Goal: Task Accomplishment & Management: Manage account settings

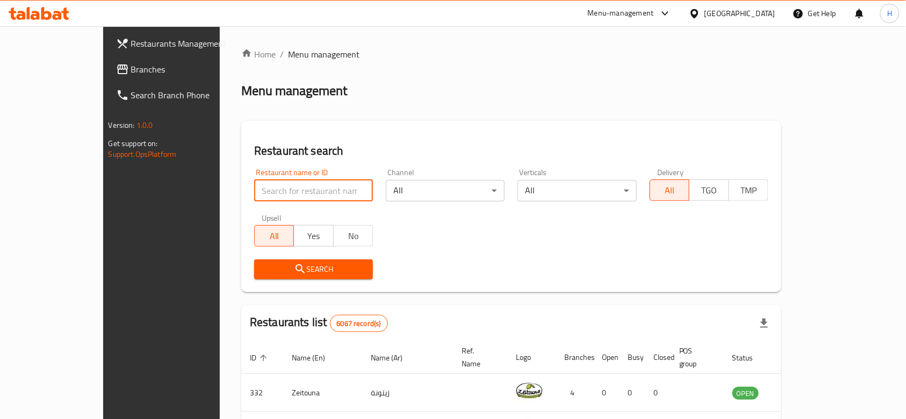
click at [254, 198] on input "search" at bounding box center [313, 190] width 119 height 21
type input "a"
click button "Search" at bounding box center [313, 269] width 119 height 20
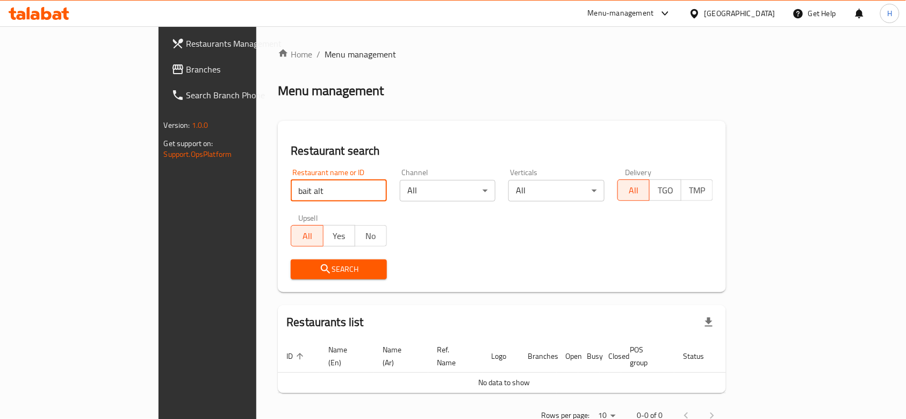
type input "bait alt"
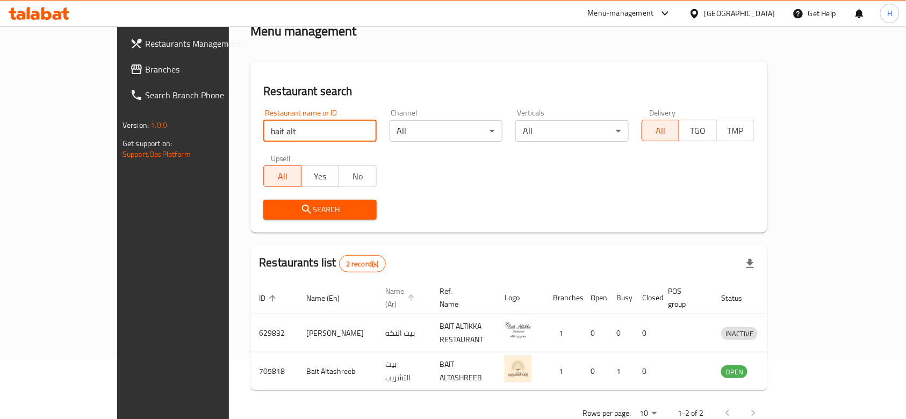
scroll to position [77, 0]
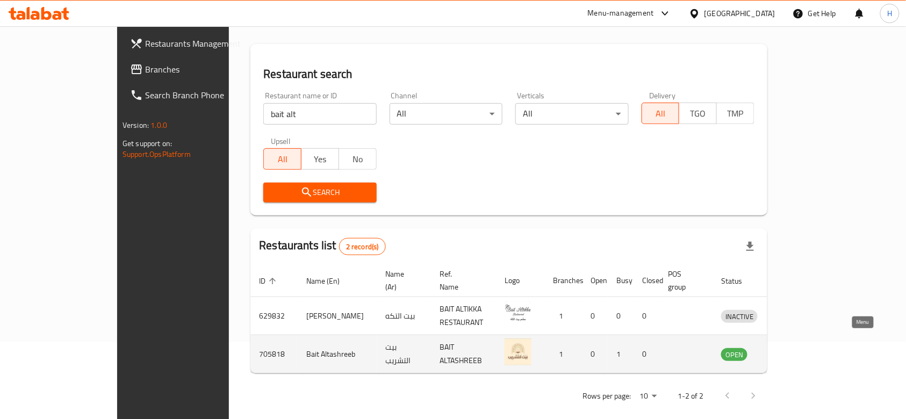
click at [791, 350] on icon "enhanced table" at bounding box center [786, 354] width 12 height 9
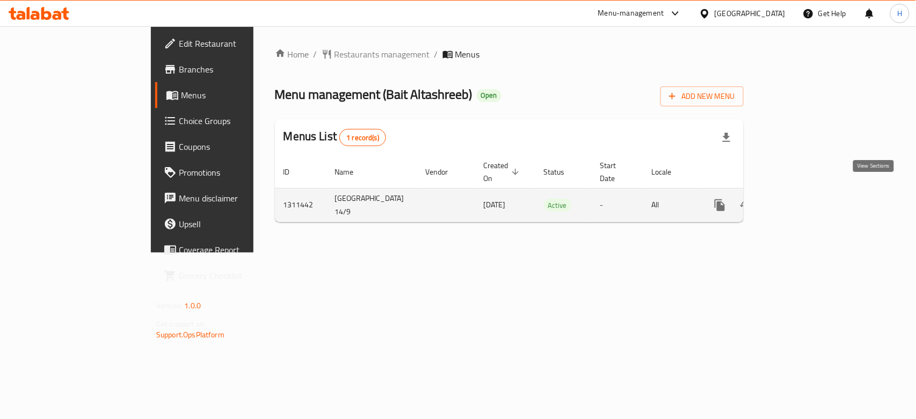
click at [804, 199] on icon "enhanced table" at bounding box center [797, 205] width 13 height 13
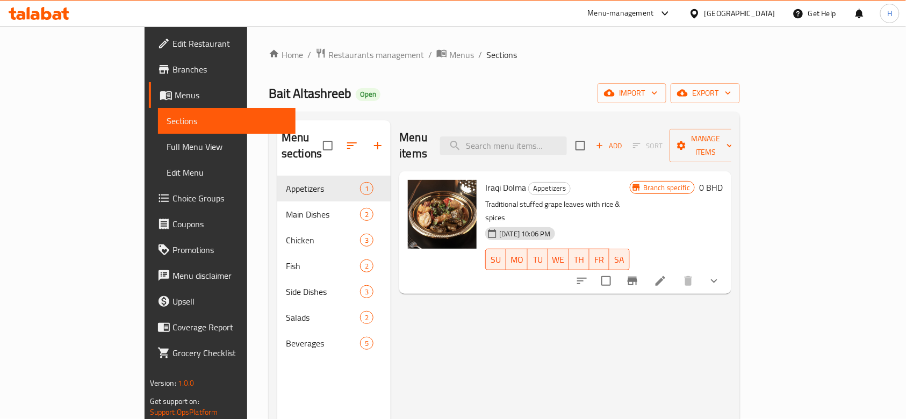
click at [731, 256] on div "Iraqi Dolma Appetizers Traditional stuffed grape leaves with rice & spices [DAT…" at bounding box center [565, 232] width 332 height 122
click at [720, 275] on icon "show more" at bounding box center [714, 281] width 13 height 13
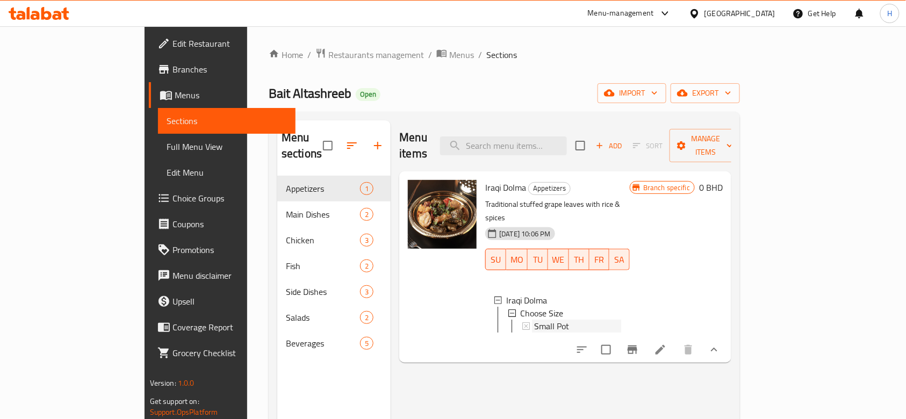
click at [550, 320] on div "Small Pot" at bounding box center [577, 326] width 87 height 13
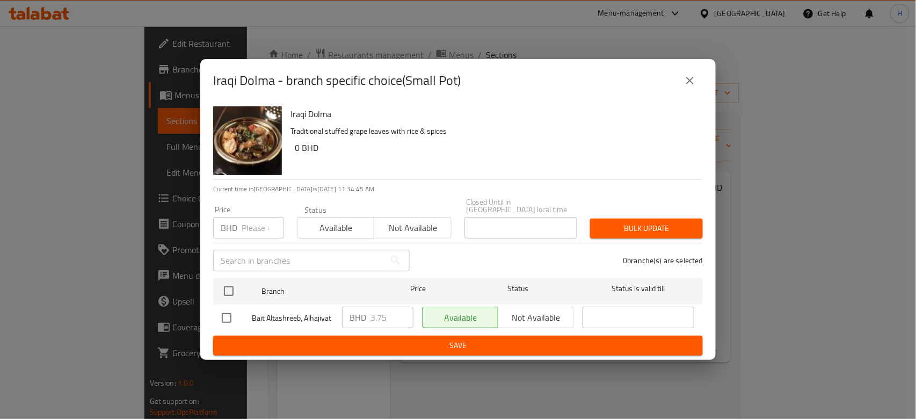
click at [683, 85] on button "close" at bounding box center [690, 81] width 26 height 26
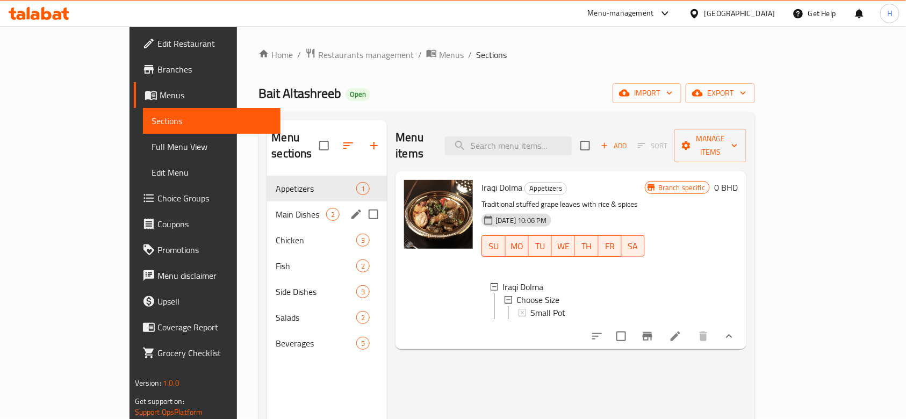
click at [267, 208] on div "Main Dishes 2" at bounding box center [327, 214] width 120 height 26
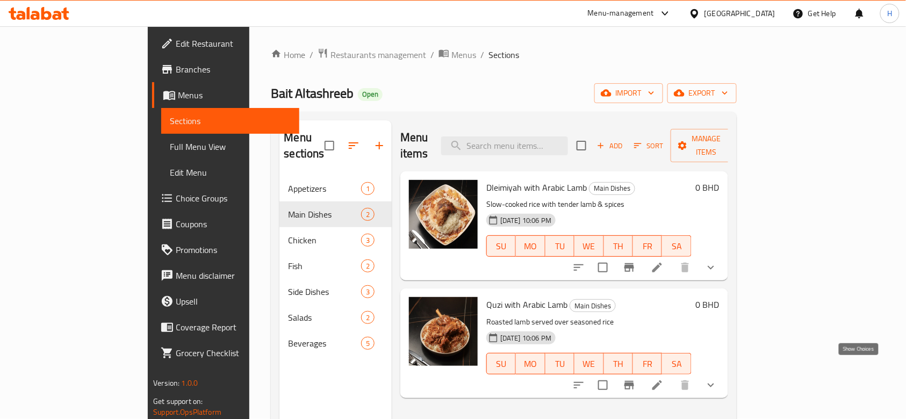
click at [717, 379] on icon "show more" at bounding box center [710, 385] width 13 height 13
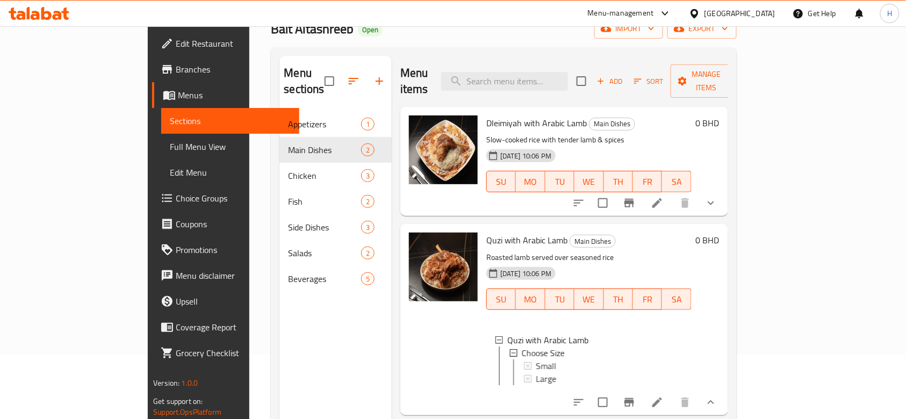
scroll to position [143, 0]
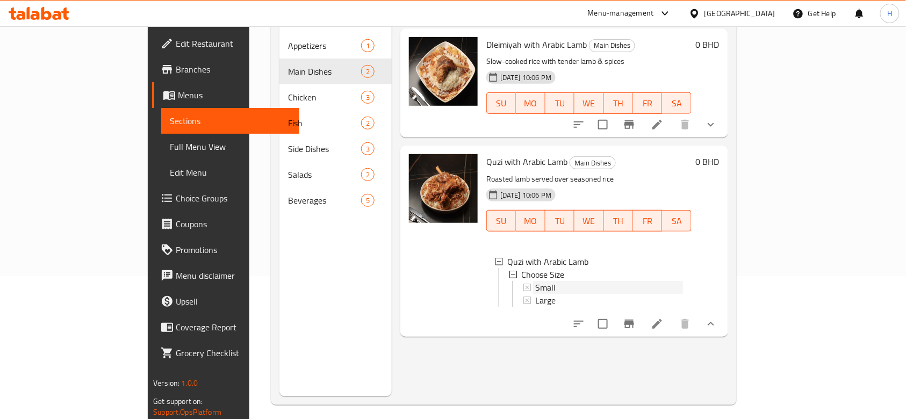
click at [535, 281] on span "Small" at bounding box center [545, 287] width 20 height 13
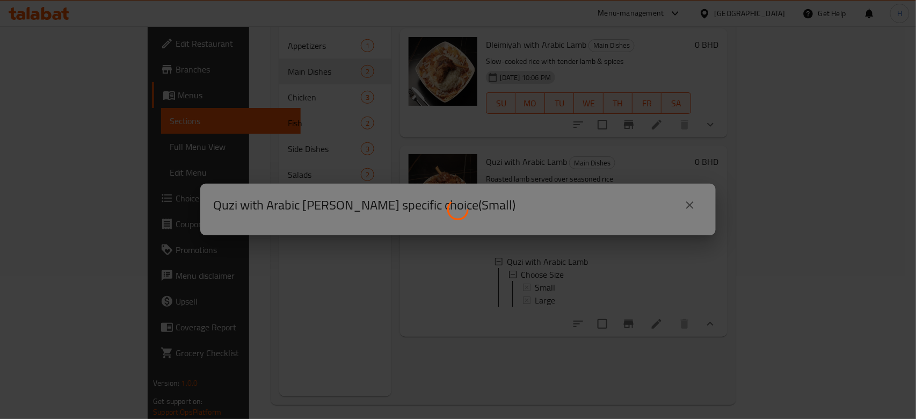
click at [487, 176] on div at bounding box center [458, 209] width 916 height 419
click at [625, 201] on div at bounding box center [458, 209] width 916 height 419
click at [486, 148] on div at bounding box center [458, 209] width 916 height 419
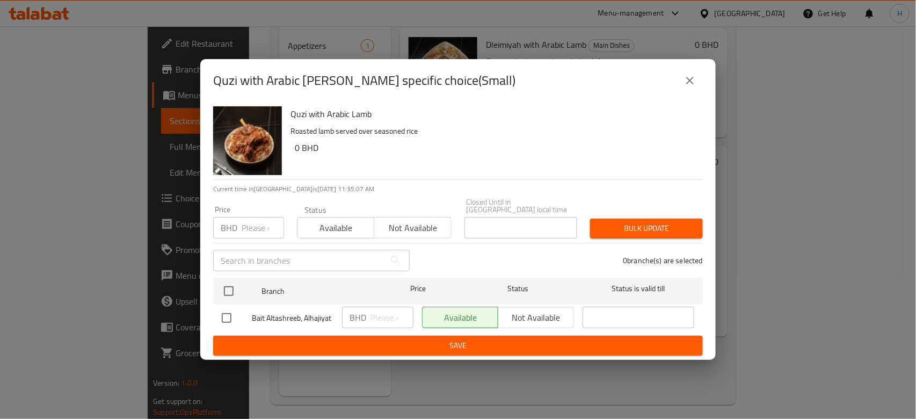
drag, startPoint x: 690, startPoint y: 88, endPoint x: 677, endPoint y: 96, distance: 14.5
click at [689, 87] on icon "close" at bounding box center [690, 80] width 13 height 13
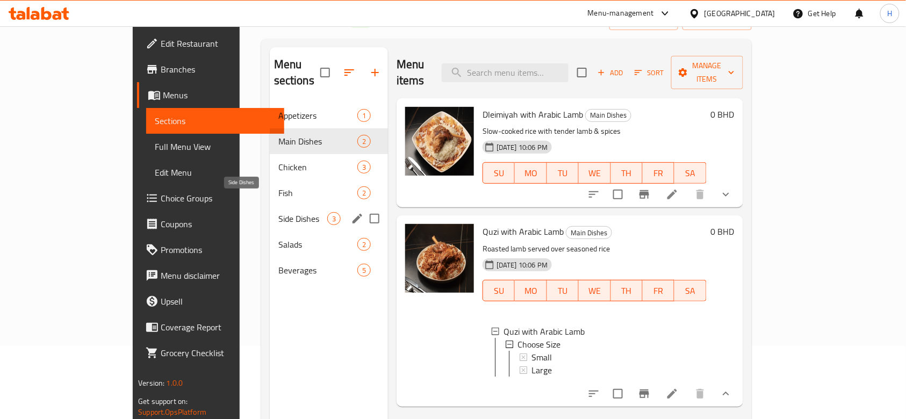
scroll to position [71, 0]
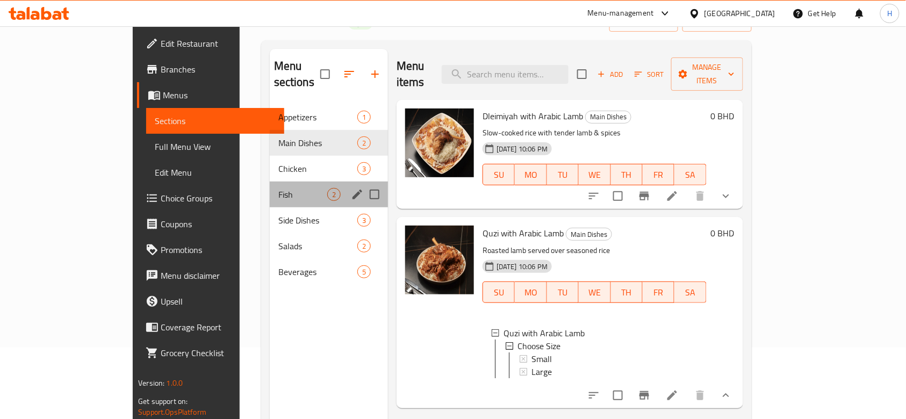
click at [270, 182] on div "Fish 2" at bounding box center [329, 195] width 118 height 26
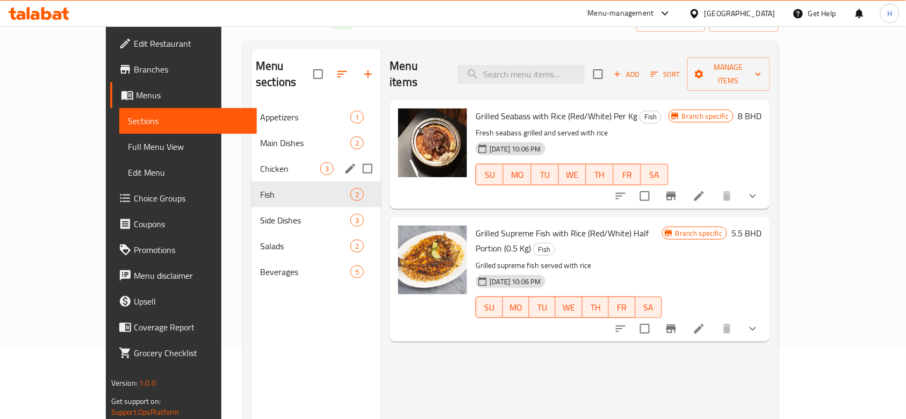
click at [251, 156] on div "Chicken 3" at bounding box center [315, 169] width 129 height 26
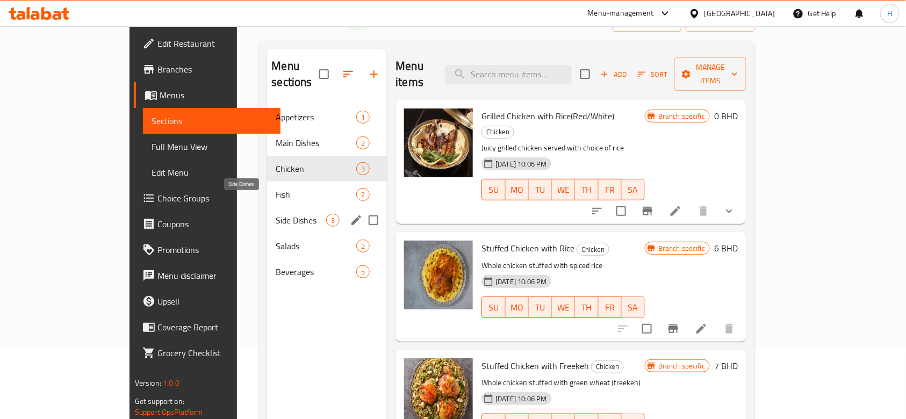
click at [276, 214] on span "Side Dishes" at bounding box center [301, 220] width 50 height 13
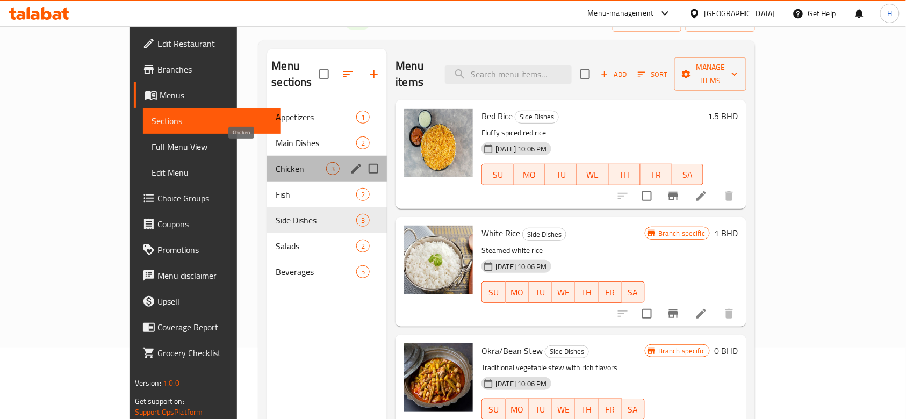
click at [276, 162] on span "Chicken" at bounding box center [301, 168] width 50 height 13
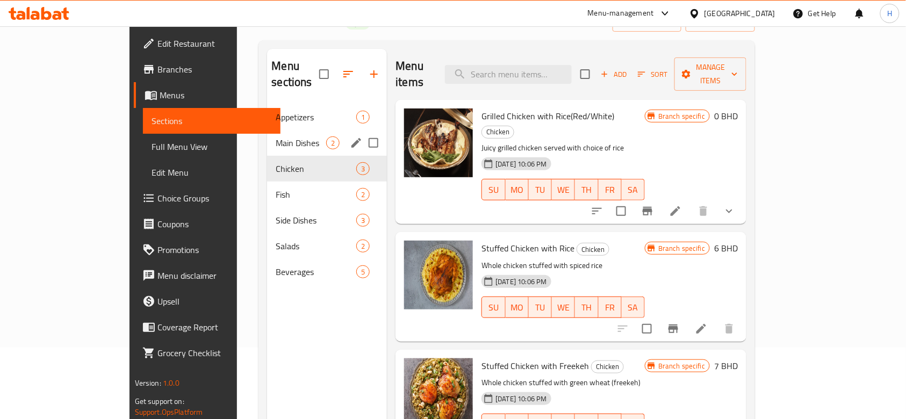
drag, startPoint x: 300, startPoint y: 116, endPoint x: 309, endPoint y: 105, distance: 14.5
click at [300, 130] on div "Main Dishes 2" at bounding box center [327, 143] width 120 height 26
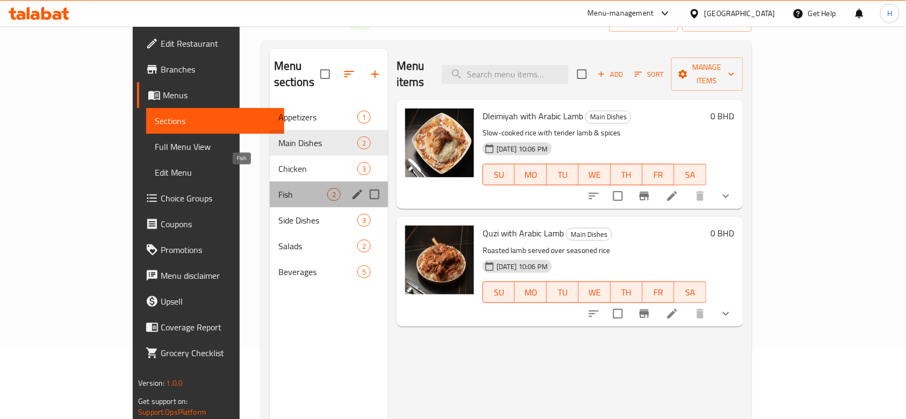
click at [278, 188] on span "Fish" at bounding box center [302, 194] width 49 height 13
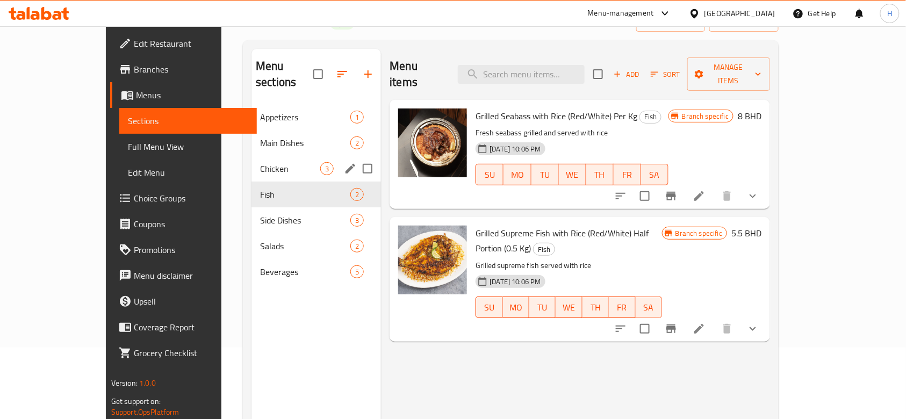
click at [260, 162] on span "Chicken" at bounding box center [290, 168] width 60 height 13
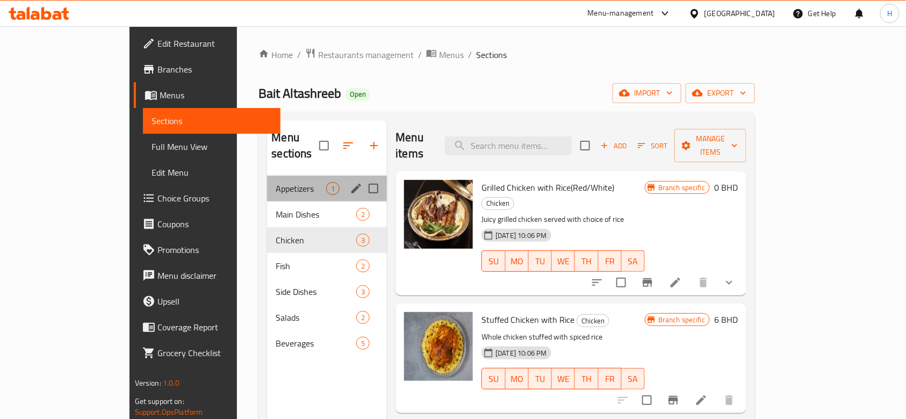
click at [267, 181] on div "Appetizers 1" at bounding box center [327, 189] width 120 height 26
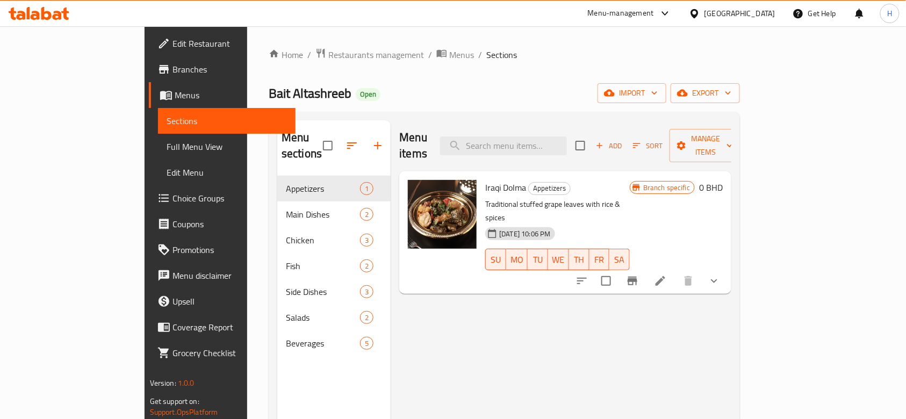
drag, startPoint x: 405, startPoint y: 219, endPoint x: 851, endPoint y: 268, distance: 448.6
click at [731, 282] on div "Menu items Add Sort Manage items Iraqi Dolma Appetizers Traditional stuffed gra…" at bounding box center [561, 329] width 341 height 419
click at [720, 275] on icon "show more" at bounding box center [714, 281] width 13 height 13
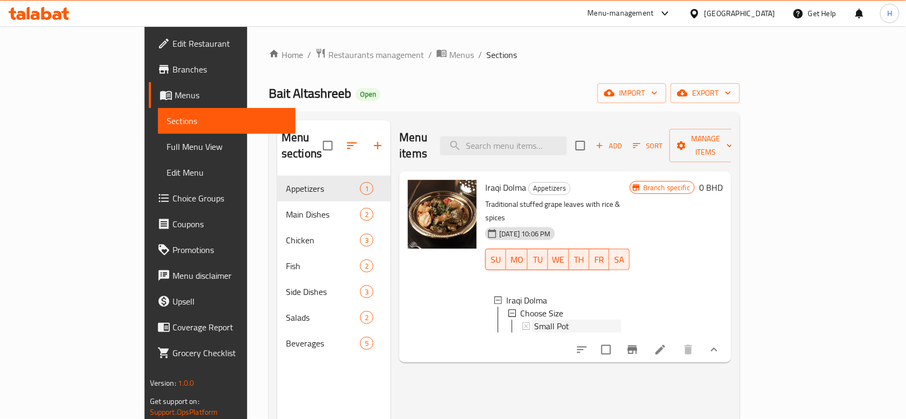
click at [534, 320] on span "Small Pot" at bounding box center [551, 326] width 35 height 13
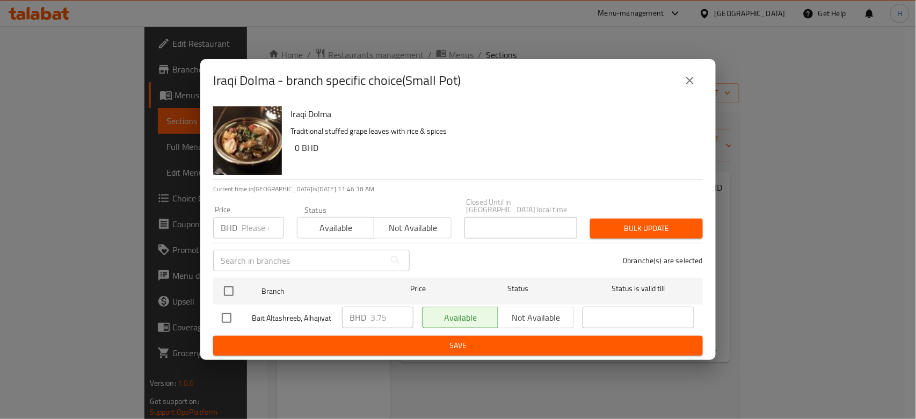
click at [688, 87] on icon "close" at bounding box center [690, 80] width 13 height 13
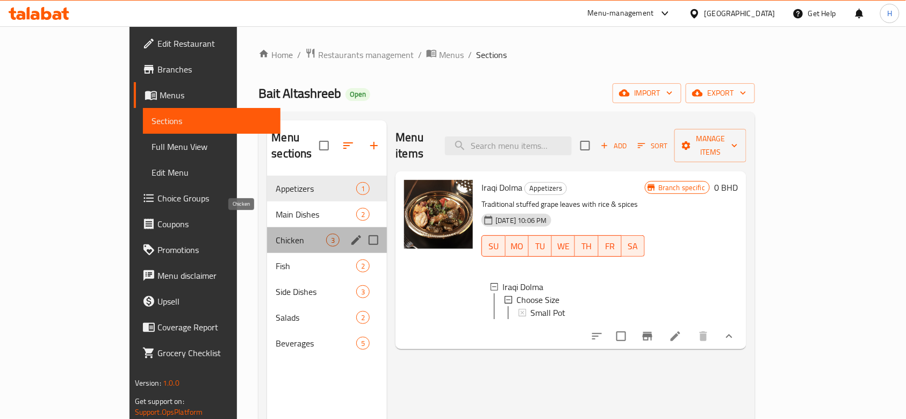
click at [276, 234] on span "Chicken" at bounding box center [301, 240] width 50 height 13
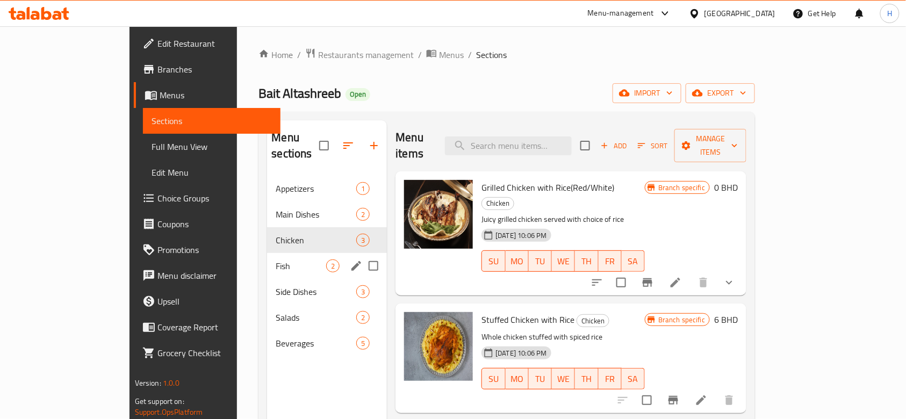
click at [267, 256] on div "Fish 2" at bounding box center [327, 266] width 120 height 26
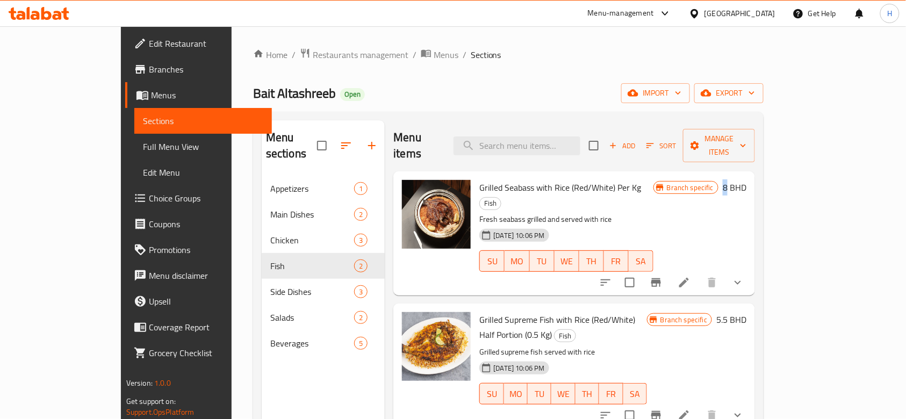
click at [746, 180] on h6 "8 BHD" at bounding box center [735, 187] width 24 height 15
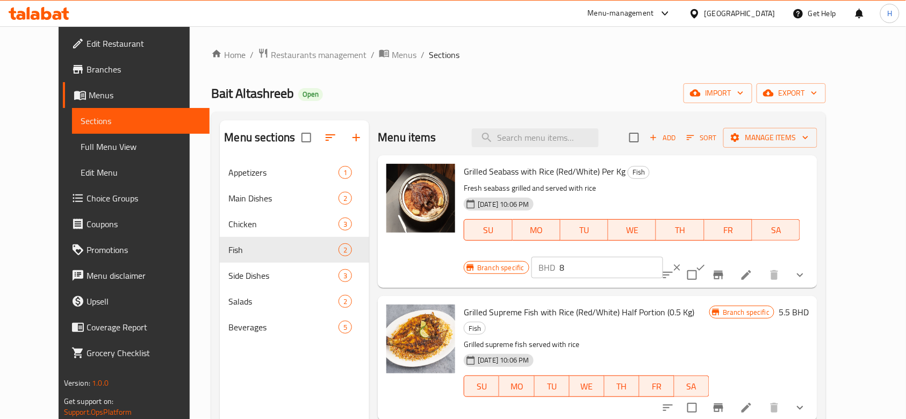
click at [712, 256] on button "ok" at bounding box center [701, 268] width 24 height 24
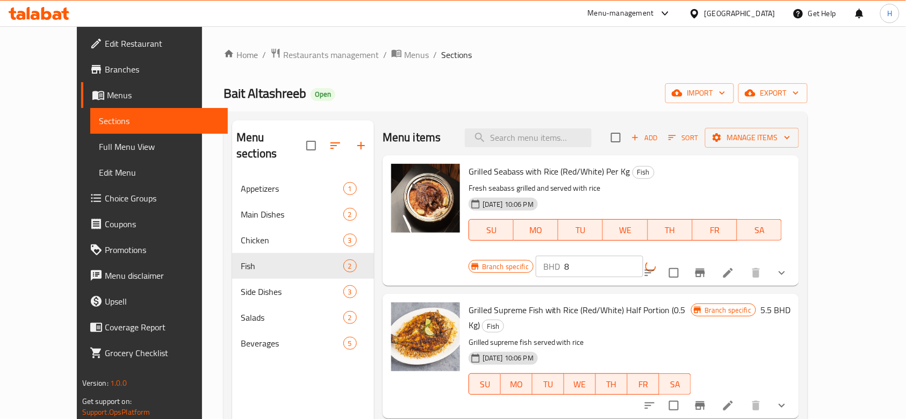
click at [705, 269] on icon "Branch-specific-item" at bounding box center [700, 273] width 10 height 9
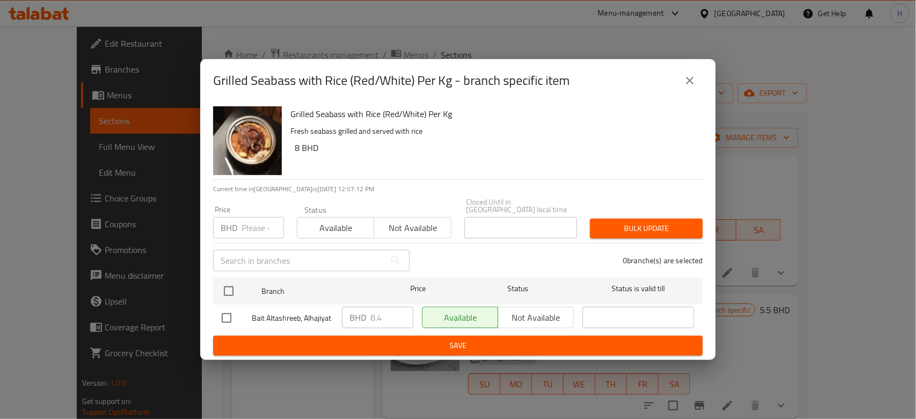
drag, startPoint x: 689, startPoint y: 84, endPoint x: 739, endPoint y: 111, distance: 57.5
click at [690, 84] on icon "close" at bounding box center [690, 80] width 13 height 13
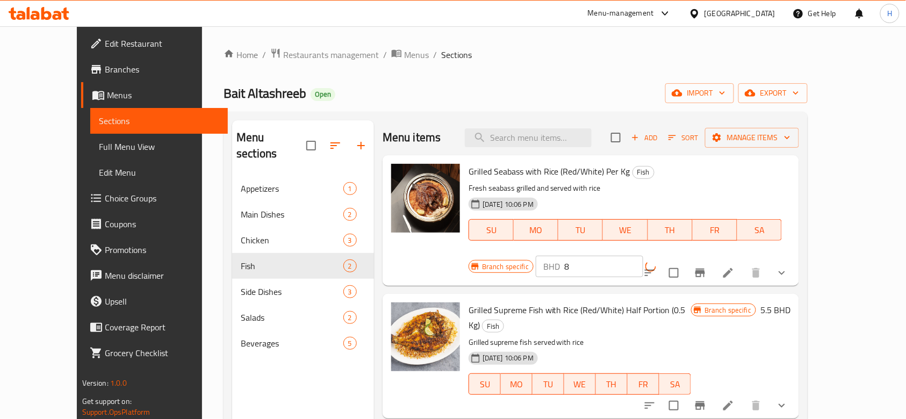
click at [582, 88] on div "Bait Altashreeb Open import export" at bounding box center [515, 93] width 584 height 20
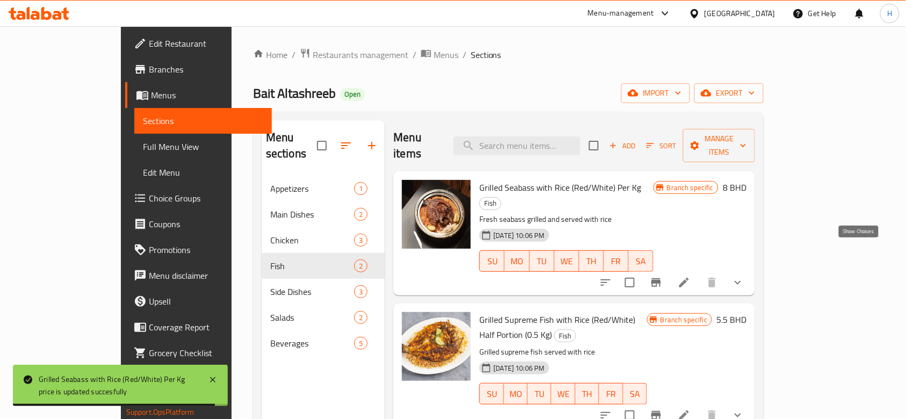
click at [744, 276] on icon "show more" at bounding box center [737, 282] width 13 height 13
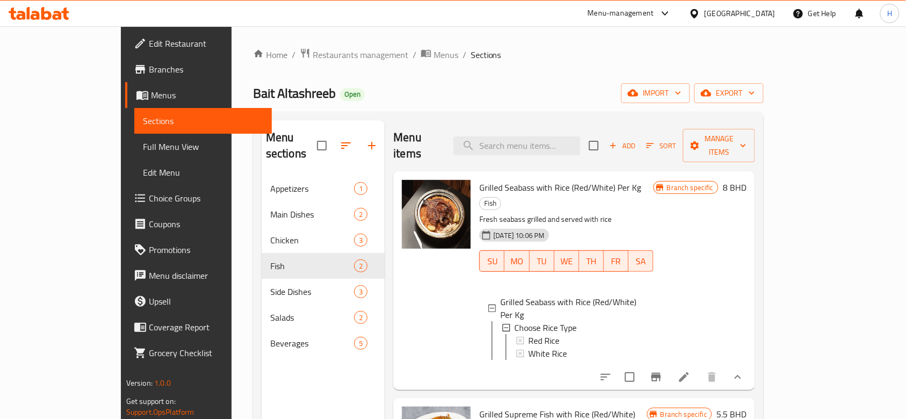
click at [149, 192] on span "Choice Groups" at bounding box center [206, 198] width 115 height 13
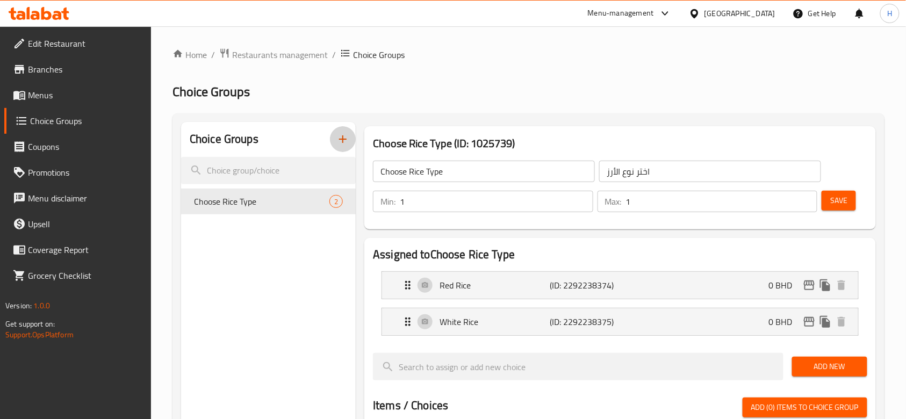
click at [344, 130] on button "button" at bounding box center [343, 139] width 26 height 26
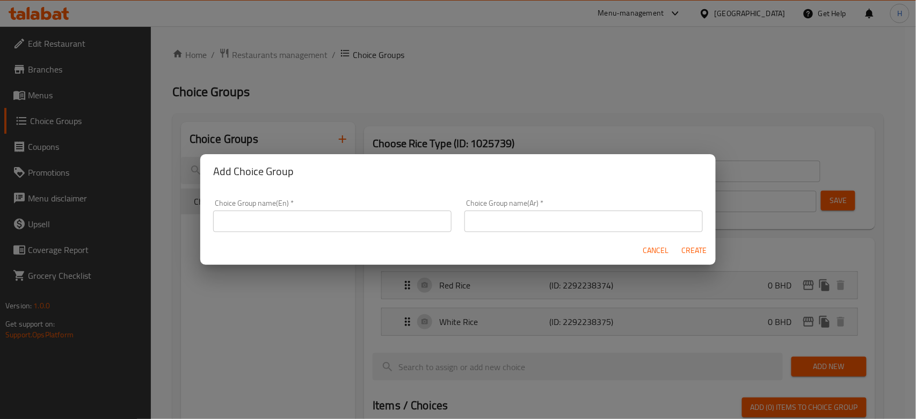
click at [334, 220] on input "text" at bounding box center [332, 221] width 239 height 21
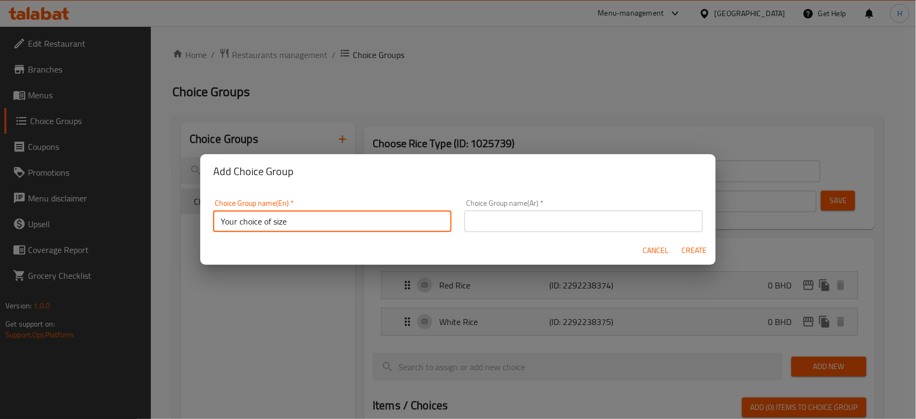
type input "Your choice of size"
click at [513, 228] on input "text" at bounding box center [584, 221] width 239 height 21
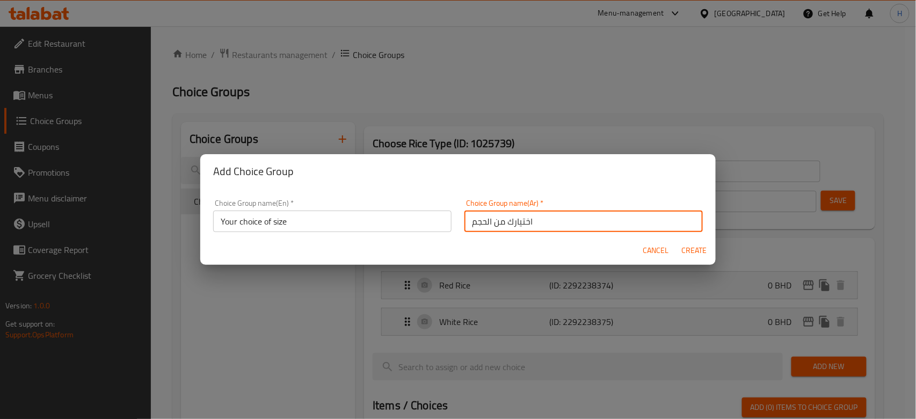
type input "اختيارك من الحجم"
drag, startPoint x: 617, startPoint y: 168, endPoint x: 632, endPoint y: 154, distance: 20.1
click at [620, 163] on h2 "Add Choice Group" at bounding box center [458, 171] width 490 height 17
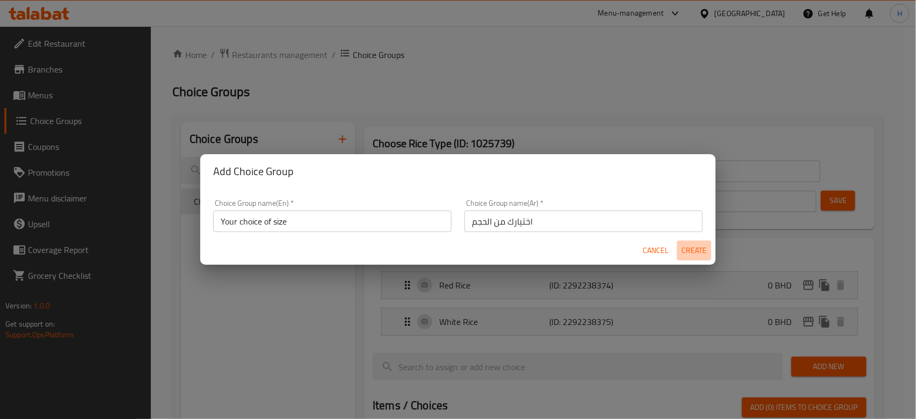
click at [702, 248] on span "Create" at bounding box center [695, 250] width 26 height 13
type input "Your choice of size"
type input "اختيارك من الحجم"
type input "0"
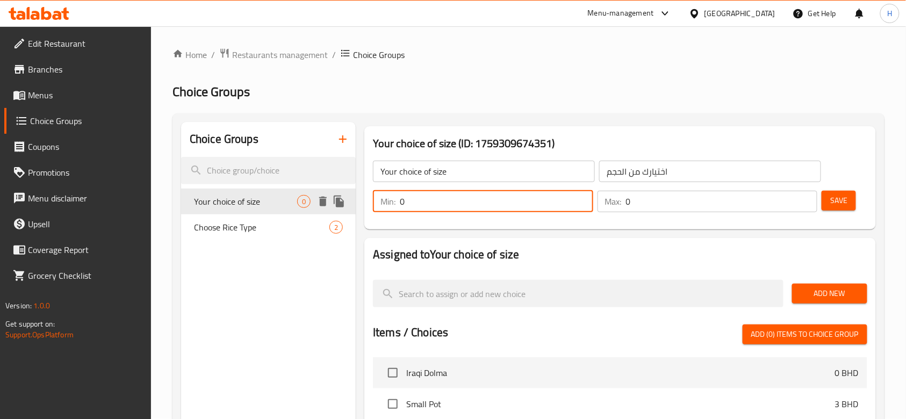
drag, startPoint x: 485, startPoint y: 193, endPoint x: 350, endPoint y: 196, distance: 134.9
click at [331, 194] on div "Choice Groups Your choice of size 0 Choose Rice Type 2 Your choice of size (ID:…" at bounding box center [530, 407] width 699 height 571
type input "1"
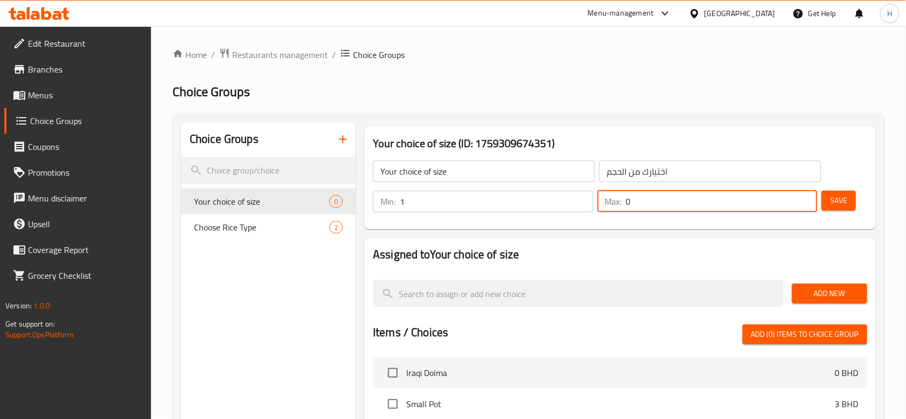
drag, startPoint x: 627, startPoint y: 209, endPoint x: 563, endPoint y: 207, distance: 64.5
click at [555, 208] on div "Min: 1 ​ Max: 0 ​" at bounding box center [595, 201] width 453 height 30
type input "1"
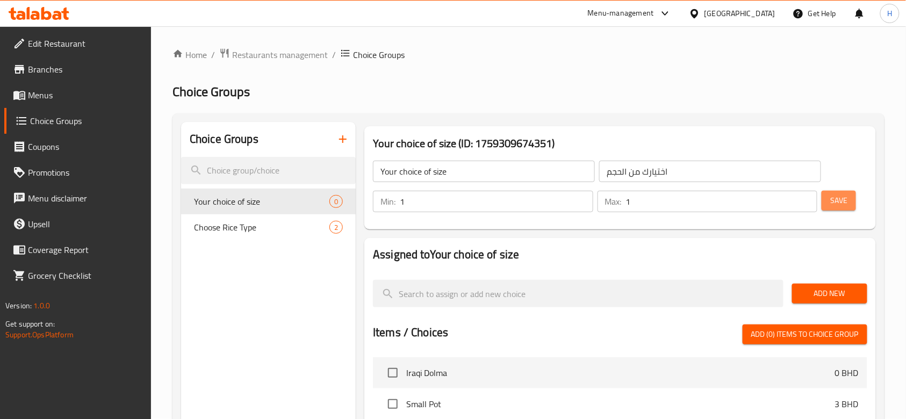
click at [835, 204] on span "Save" at bounding box center [838, 200] width 17 height 13
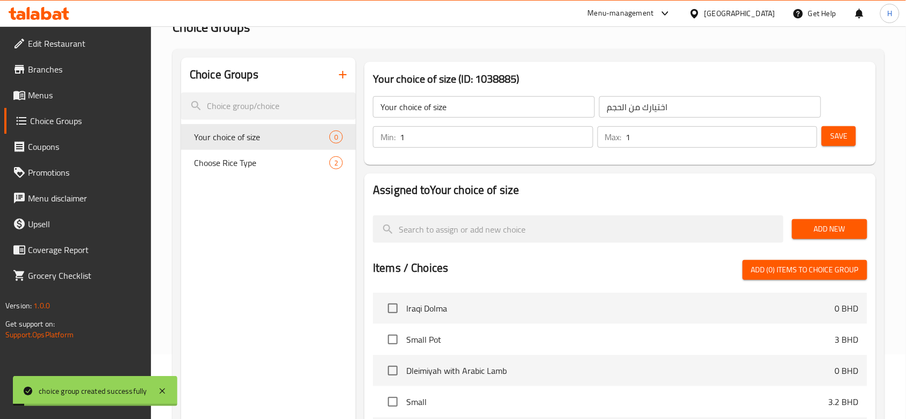
scroll to position [71, 0]
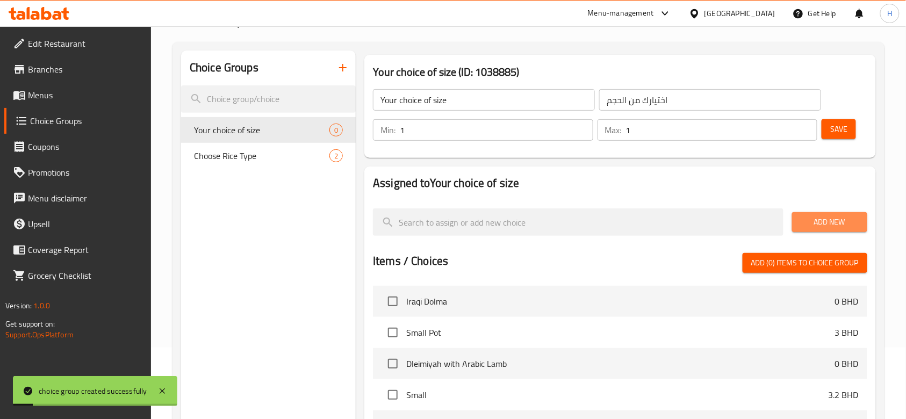
click at [828, 222] on span "Add New" at bounding box center [829, 221] width 58 height 13
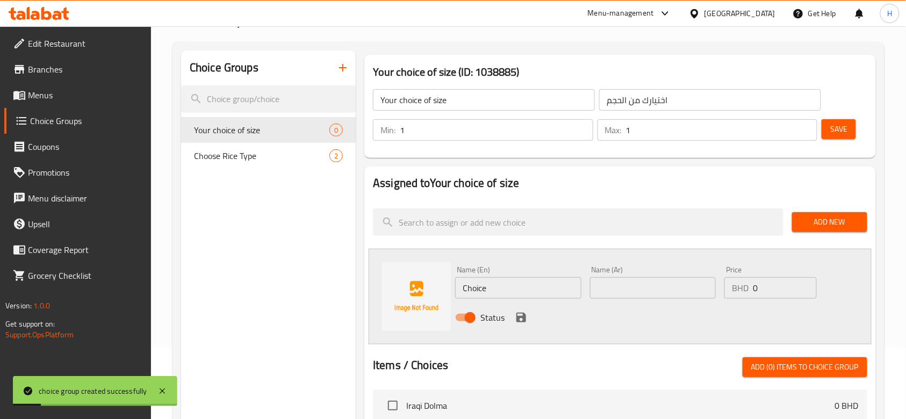
scroll to position [143, 0]
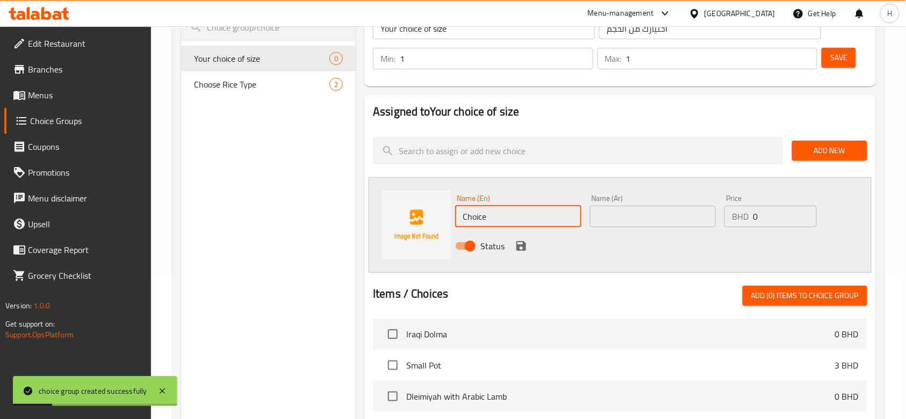
drag, startPoint x: 516, startPoint y: 212, endPoint x: 340, endPoint y: 233, distance: 178.0
click at [340, 233] on div "Choice Groups Your choice of size 0 Choose Rice Type 2 Your choice of size (ID:…" at bounding box center [530, 316] width 699 height 675
type input "K"
type input "1 KG"
click at [635, 212] on input "text" at bounding box center [653, 216] width 126 height 21
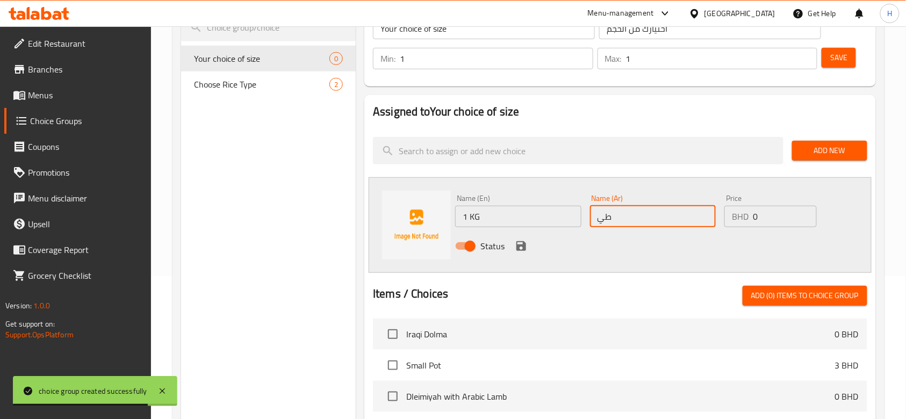
type input "ط"
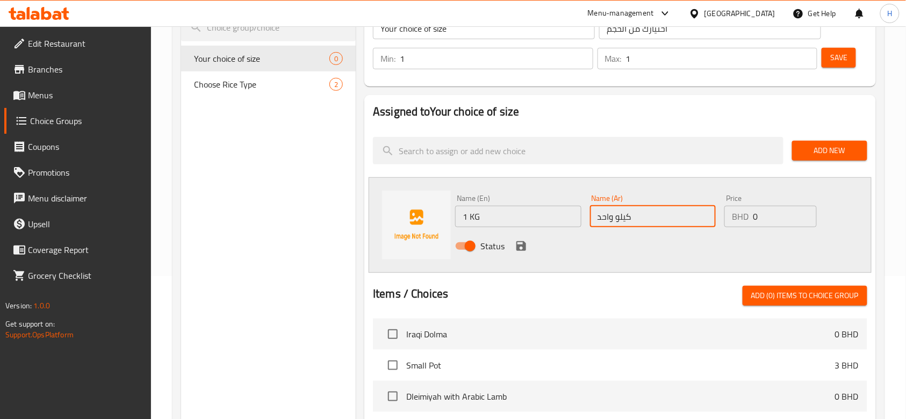
type input "كيلو واحد"
drag, startPoint x: 774, startPoint y: 208, endPoint x: 696, endPoint y: 213, distance: 78.0
click at [696, 213] on div "Name (En) 1 KG Name (En) Name (Ar) كيلو واحد Name (Ar) Price BHD 0 Price Status" at bounding box center [652, 225] width 403 height 70
type input "8"
click at [515, 247] on icon "save" at bounding box center [521, 246] width 13 height 13
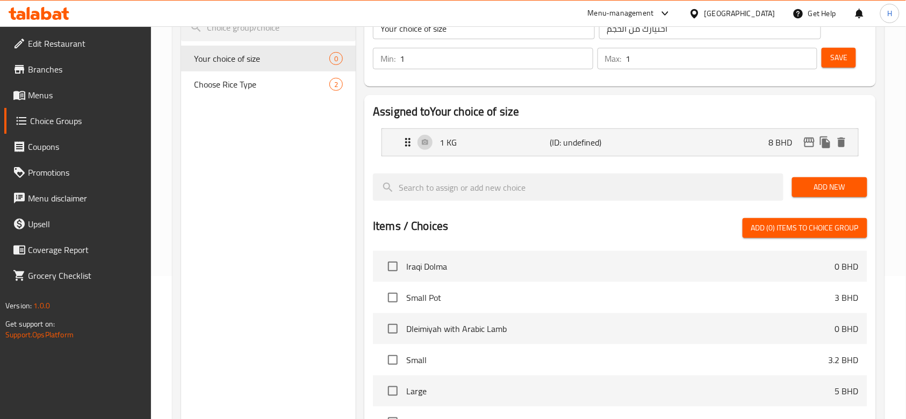
click at [807, 192] on span "Add New" at bounding box center [829, 187] width 58 height 13
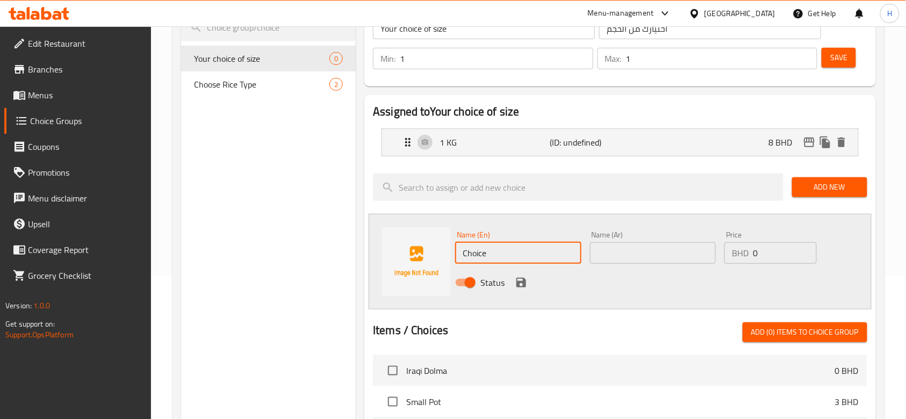
drag, startPoint x: 518, startPoint y: 250, endPoint x: 400, endPoint y: 261, distance: 118.7
click at [400, 261] on div "Name (En) Choice Name (En) Name (Ar) Name (Ar) Price BHD 0 Price Status" at bounding box center [620, 262] width 503 height 96
type input "1.25 KG"
click at [648, 256] on input "text" at bounding box center [653, 252] width 126 height 21
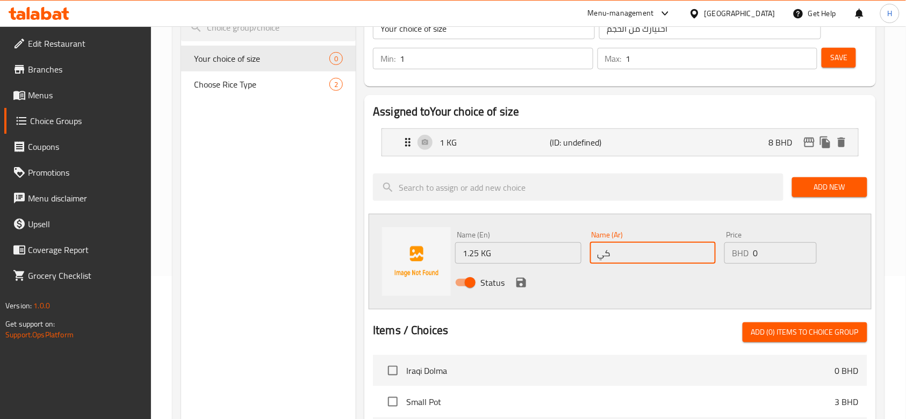
type input "ك"
type input "كيلو وربع"
drag, startPoint x: 767, startPoint y: 249, endPoint x: 712, endPoint y: 247, distance: 54.8
click at [712, 247] on div "Name (En) 1.25 KG Name (En) Name (Ar) كيلو وربع Name (Ar) Price BHD 0 Price Sta…" at bounding box center [652, 262] width 403 height 70
type input "1"
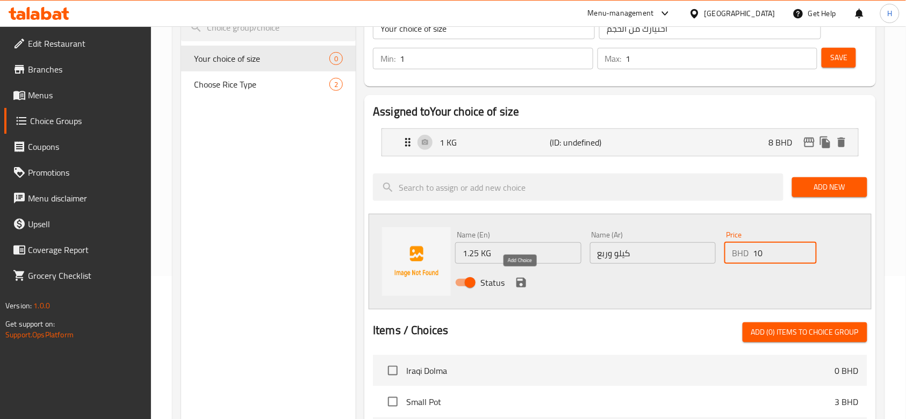
type input "10"
click at [513, 282] on button "save" at bounding box center [521, 283] width 16 height 16
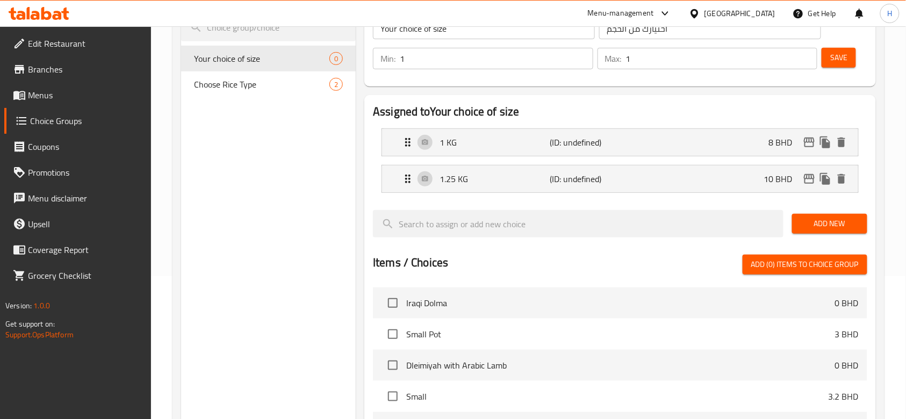
click at [805, 218] on span "Add New" at bounding box center [829, 223] width 58 height 13
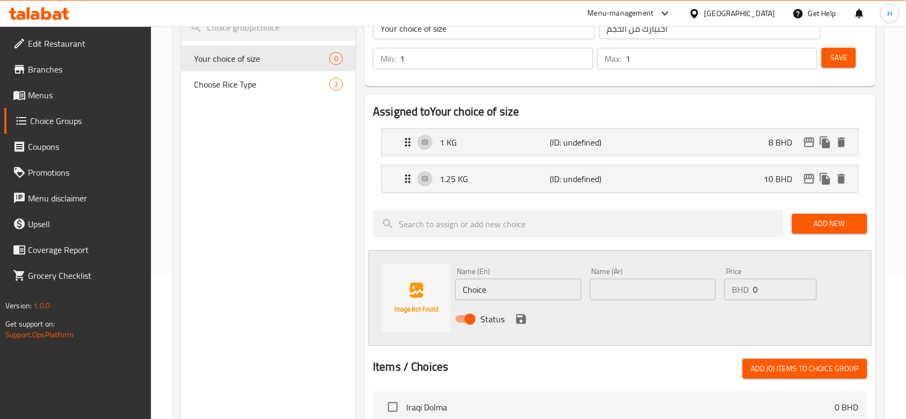
drag, startPoint x: 557, startPoint y: 286, endPoint x: 423, endPoint y: 286, distance: 133.2
click at [423, 286] on div "Name (En) Choice Name (En) Name (Ar) Name (Ar) Price BHD 0 Price Status" at bounding box center [620, 298] width 503 height 96
type input "1.5 KG"
click at [694, 291] on input "text" at bounding box center [653, 289] width 126 height 21
type input "كيلو ونص"
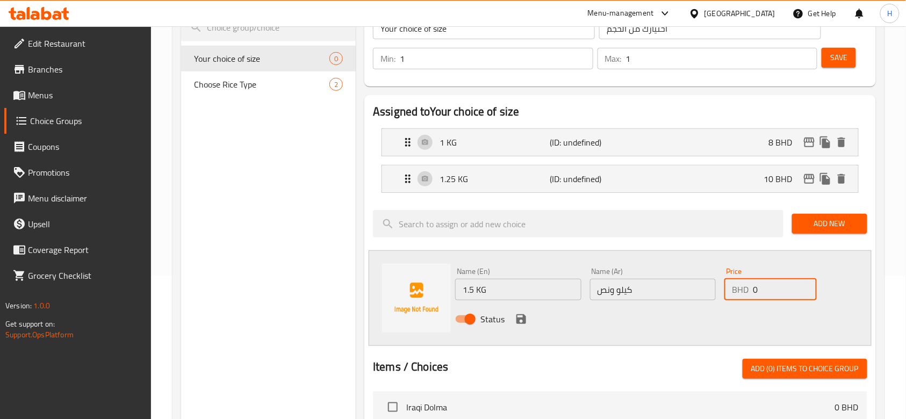
drag, startPoint x: 754, startPoint y: 290, endPoint x: 669, endPoint y: 295, distance: 85.6
click at [669, 295] on div "Name (En) 1.5 KG Name (En) Name (Ar) كيلو ونص Name (Ar) Price BHD 0 Price Status" at bounding box center [652, 298] width 403 height 70
type input "1"
type input "12"
drag, startPoint x: 522, startPoint y: 318, endPoint x: 603, endPoint y: 245, distance: 109.2
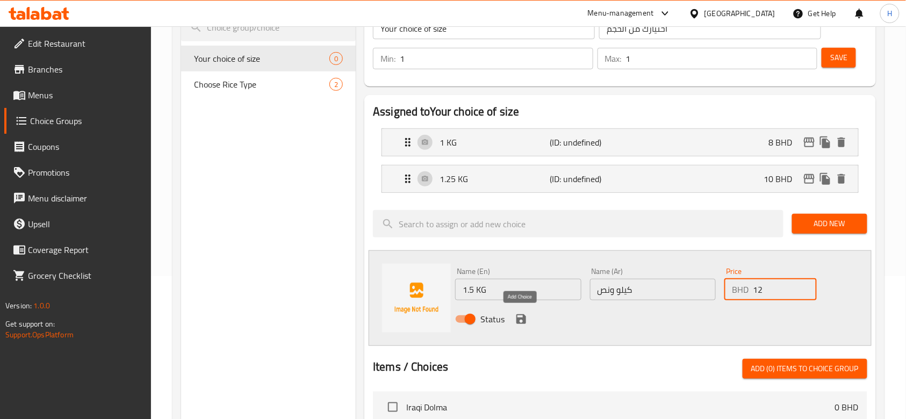
click at [521, 318] on icon "save" at bounding box center [521, 319] width 10 height 10
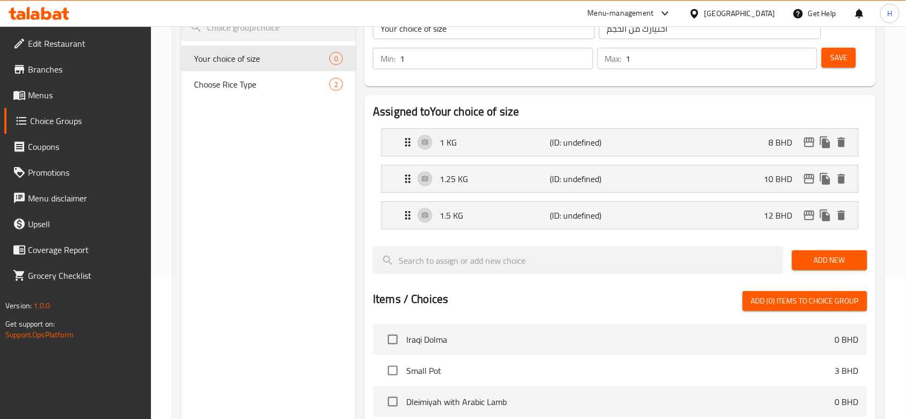
click at [838, 56] on span "Save" at bounding box center [838, 57] width 17 height 13
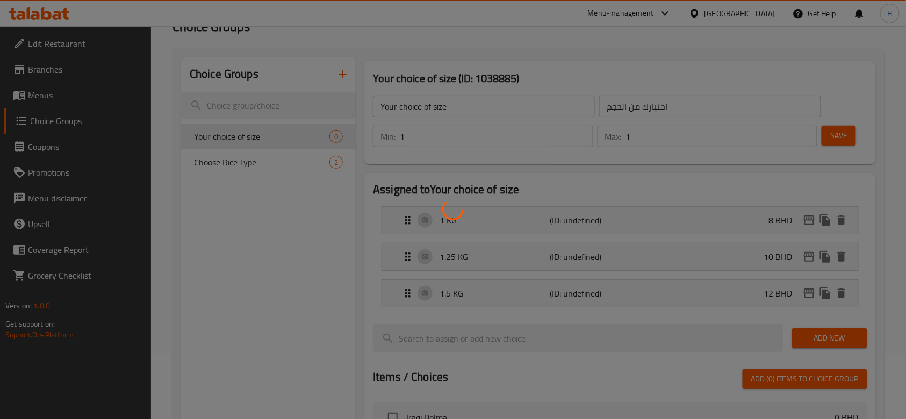
scroll to position [0, 0]
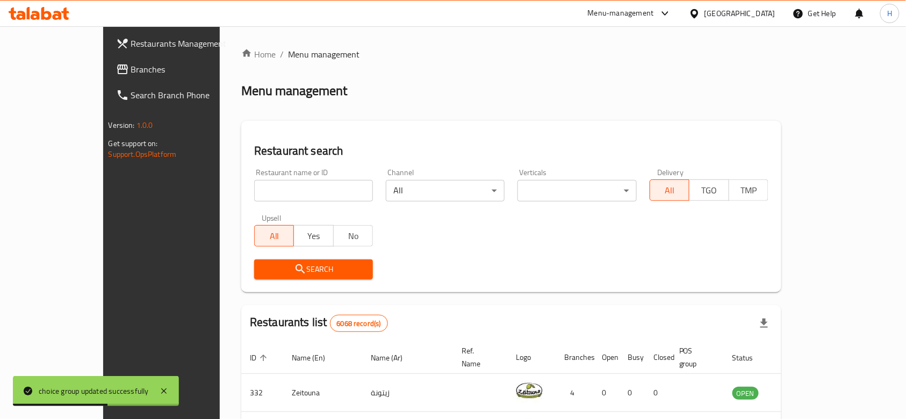
click at [290, 196] on input "search" at bounding box center [313, 190] width 119 height 21
type input "بيت التش"
click button "Search" at bounding box center [313, 269] width 119 height 20
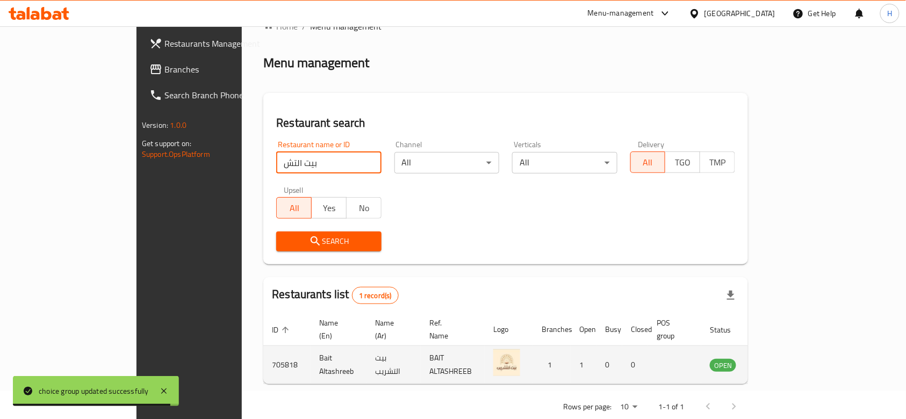
scroll to position [39, 0]
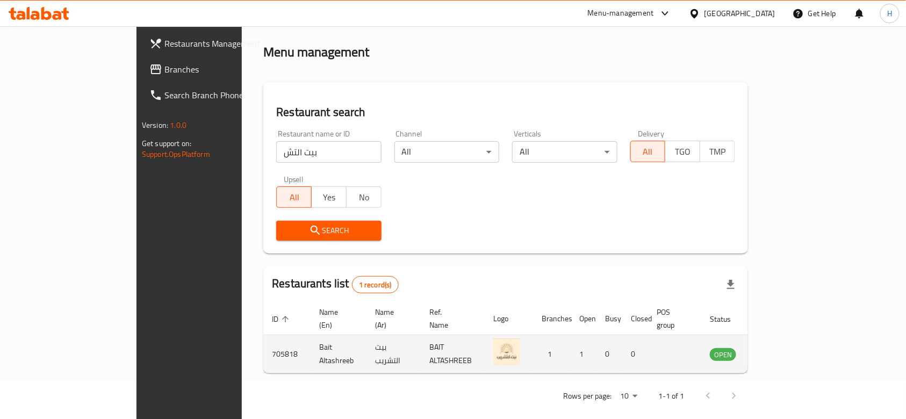
click at [778, 350] on icon "enhanced table" at bounding box center [773, 354] width 12 height 9
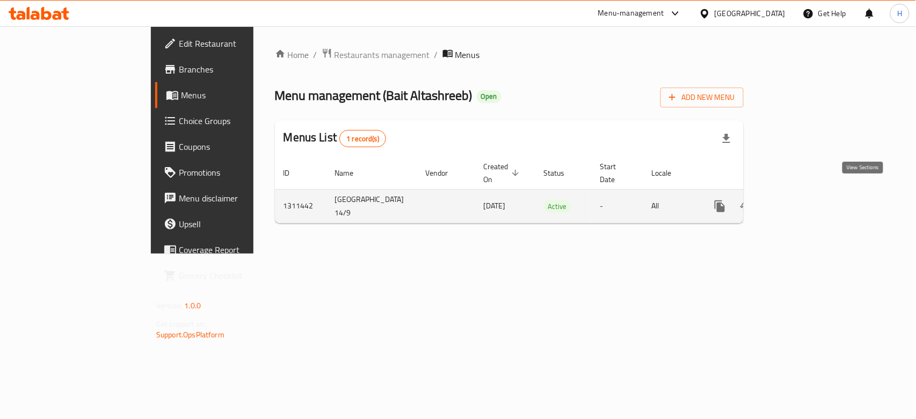
click at [804, 200] on icon "enhanced table" at bounding box center [797, 206] width 13 height 13
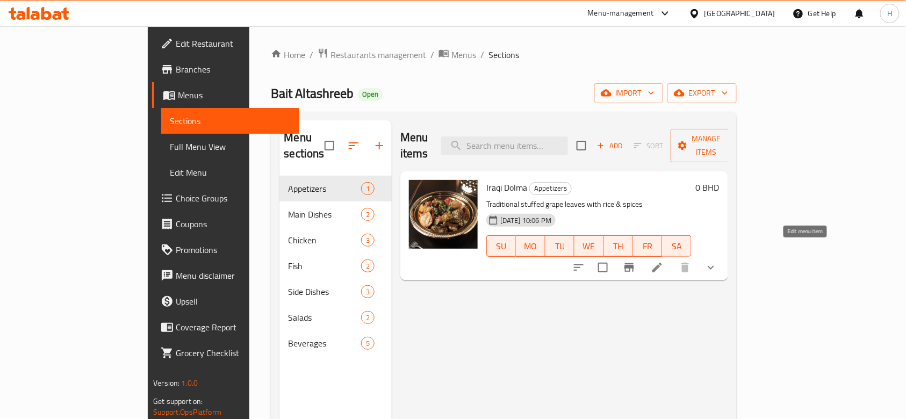
click at [663, 261] on icon at bounding box center [657, 267] width 13 height 13
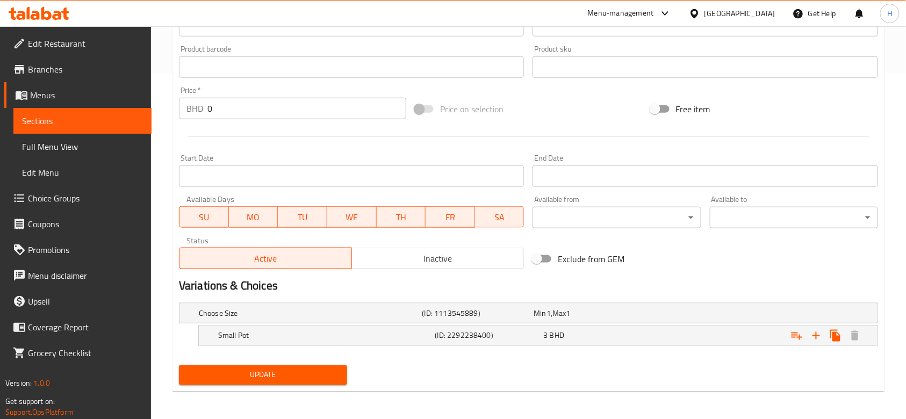
scroll to position [348, 0]
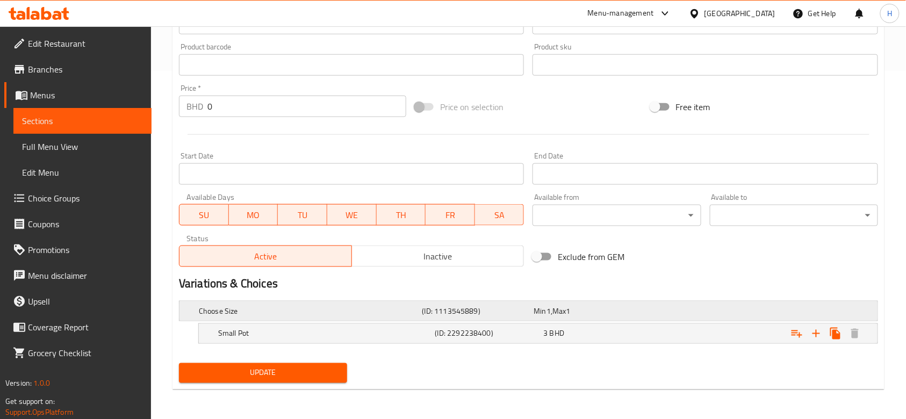
click at [636, 320] on div "Choose Size (ID: 1113545889) Min 1 , Max 1" at bounding box center [532, 311] width 670 height 24
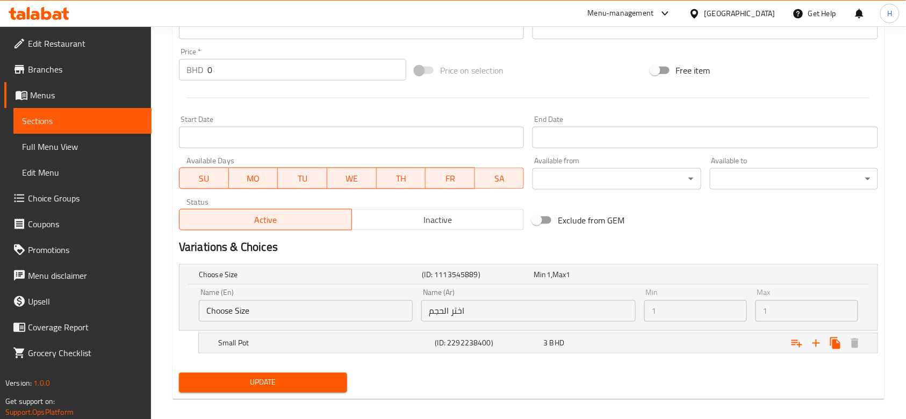
scroll to position [394, 0]
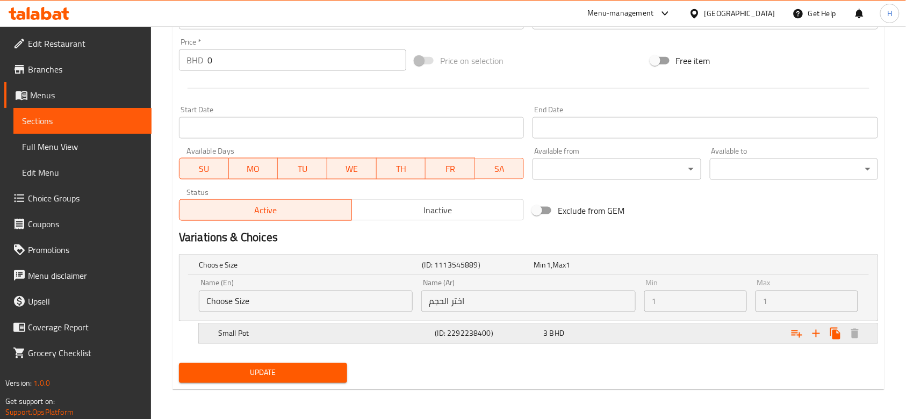
drag, startPoint x: 565, startPoint y: 334, endPoint x: 793, endPoint y: 328, distance: 228.4
click at [565, 334] on div "3 BHD" at bounding box center [595, 333] width 104 height 11
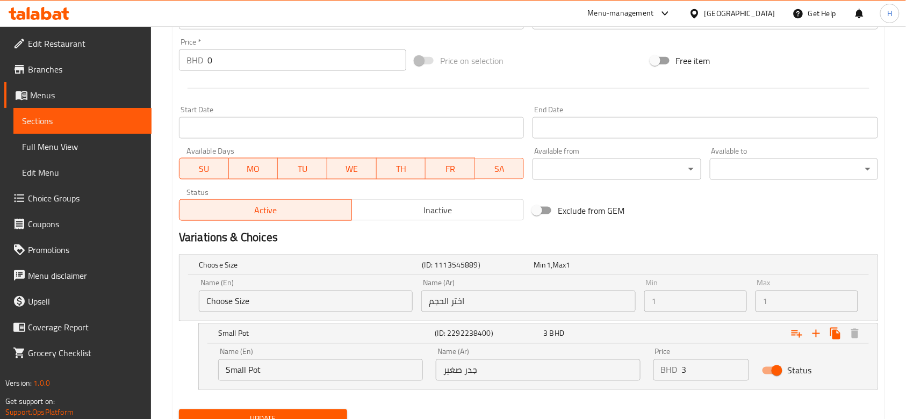
click at [761, 208] on div "Exclude from GEM" at bounding box center [646, 210] width 236 height 29
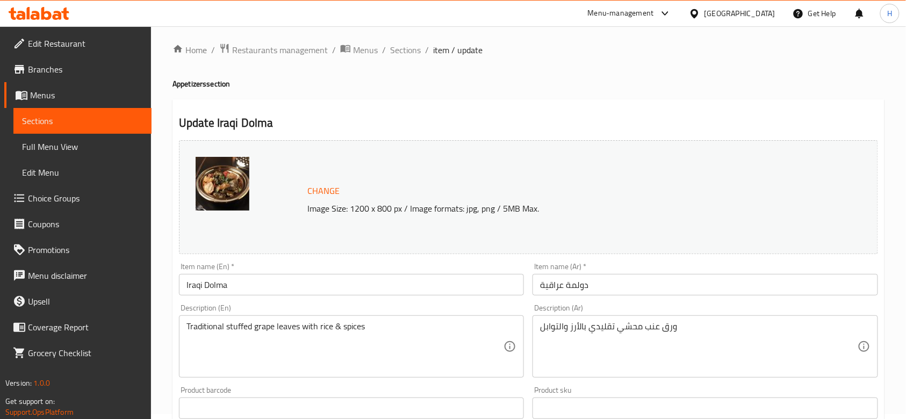
scroll to position [0, 0]
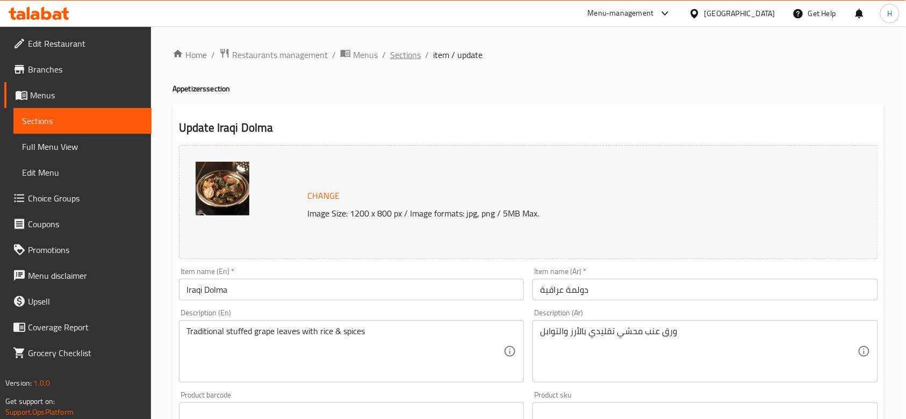
click at [408, 54] on span "Sections" at bounding box center [405, 54] width 31 height 13
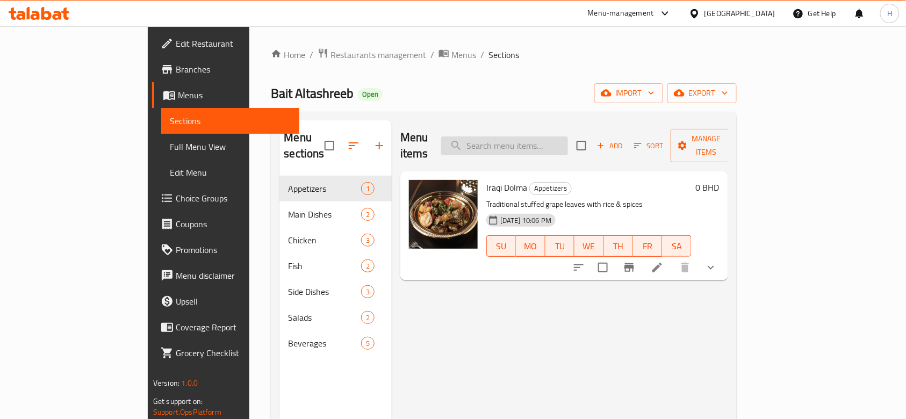
click at [544, 142] on input "search" at bounding box center [504, 145] width 127 height 19
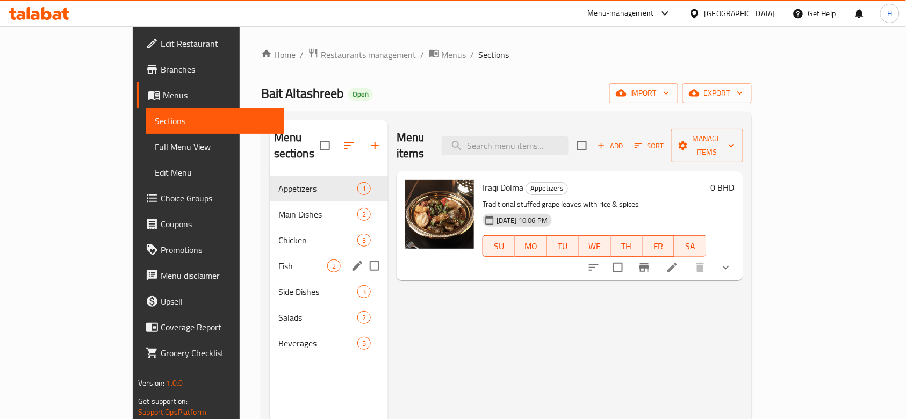
click at [270, 253] on div "Fish 2" at bounding box center [329, 266] width 118 height 26
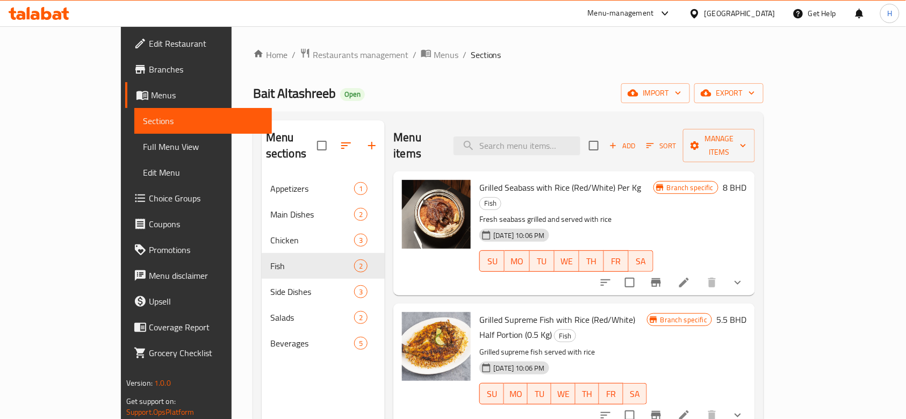
click at [699, 273] on li at bounding box center [684, 282] width 30 height 19
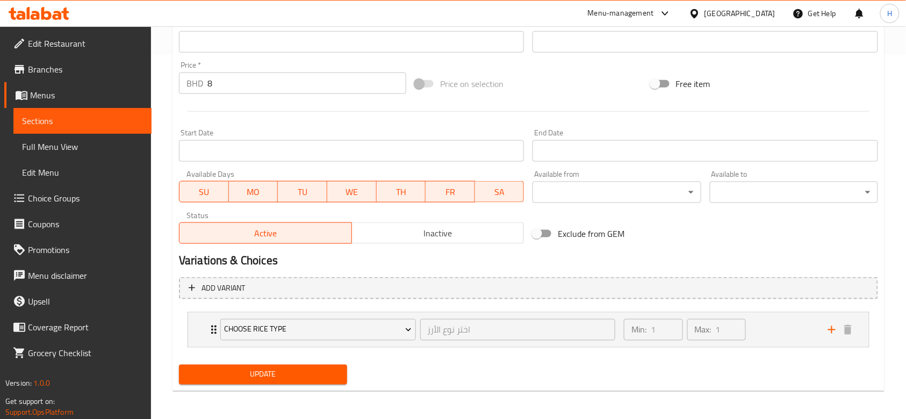
scroll to position [366, 0]
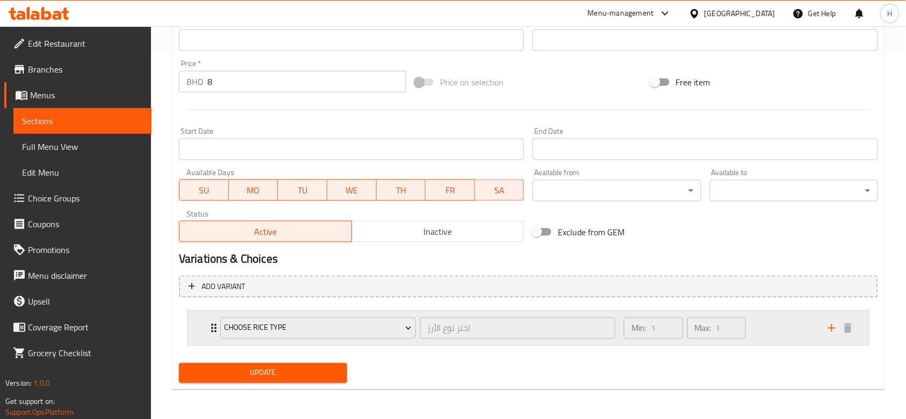
click at [775, 320] on div "Min: 1 ​ Max: 1 ​" at bounding box center [719, 328] width 204 height 34
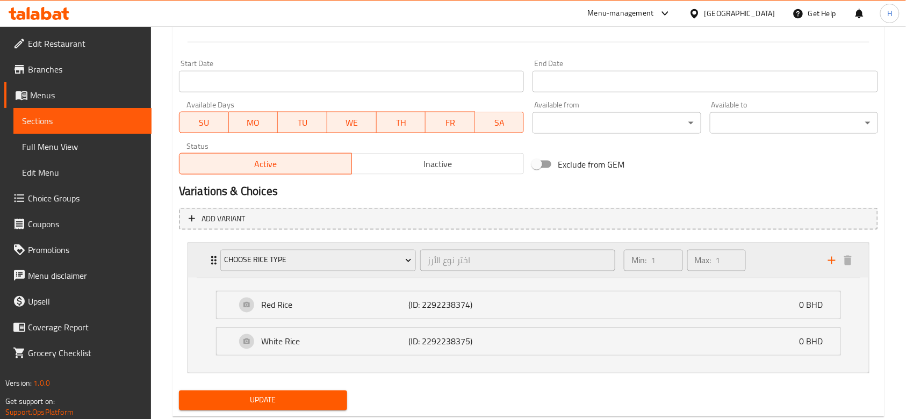
scroll to position [460, 0]
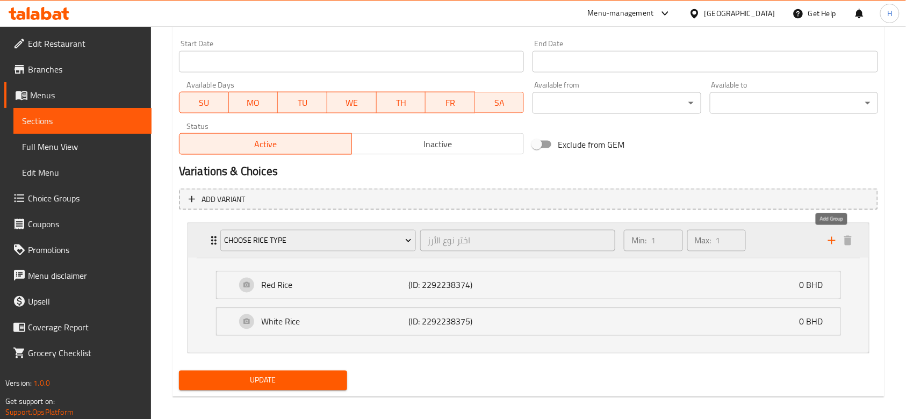
click at [834, 244] on icon "add" at bounding box center [831, 240] width 13 height 13
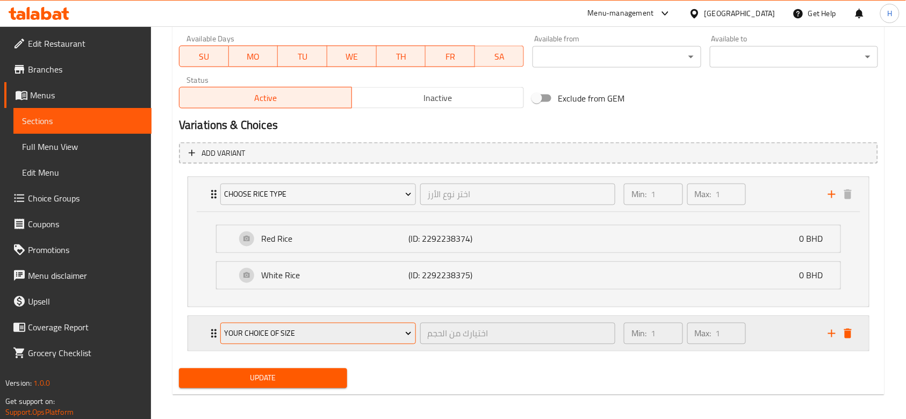
scroll to position [512, 0]
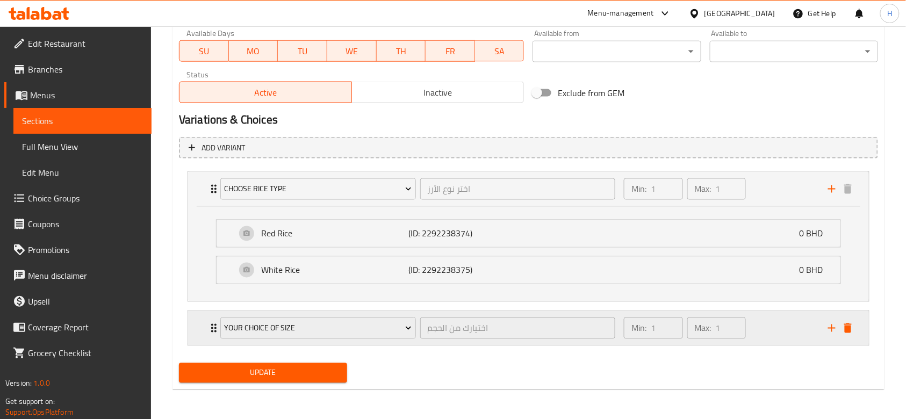
click at [770, 321] on div "Min: 1 ​ Max: 1 ​" at bounding box center [719, 328] width 204 height 34
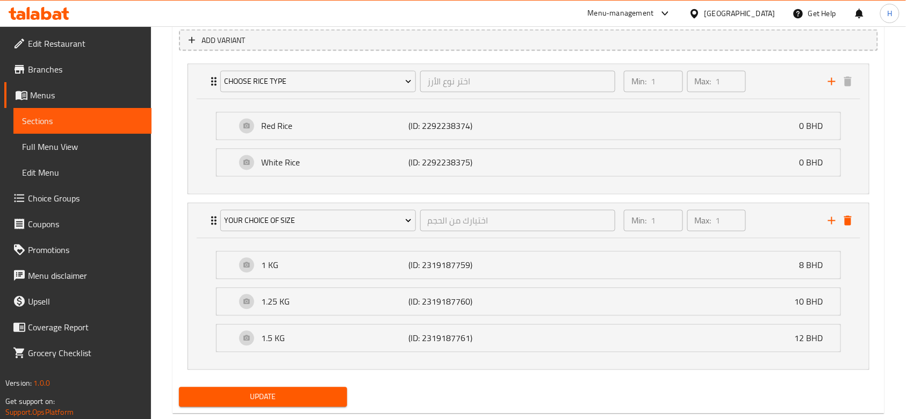
scroll to position [643, 0]
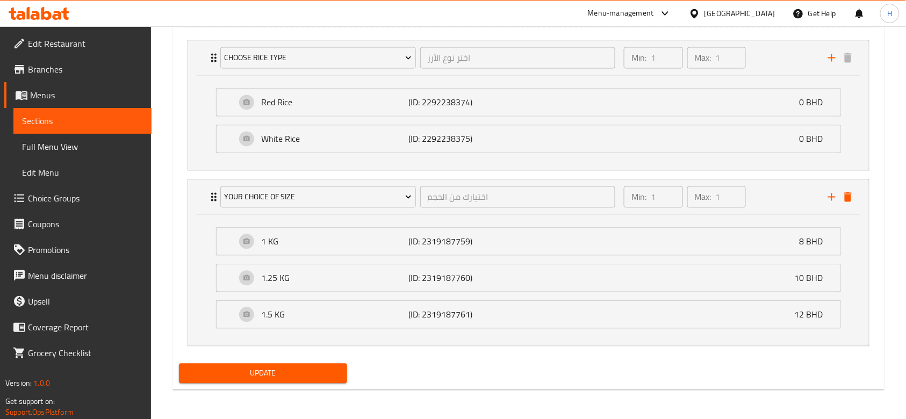
click at [320, 367] on span "Update" at bounding box center [262, 373] width 151 height 13
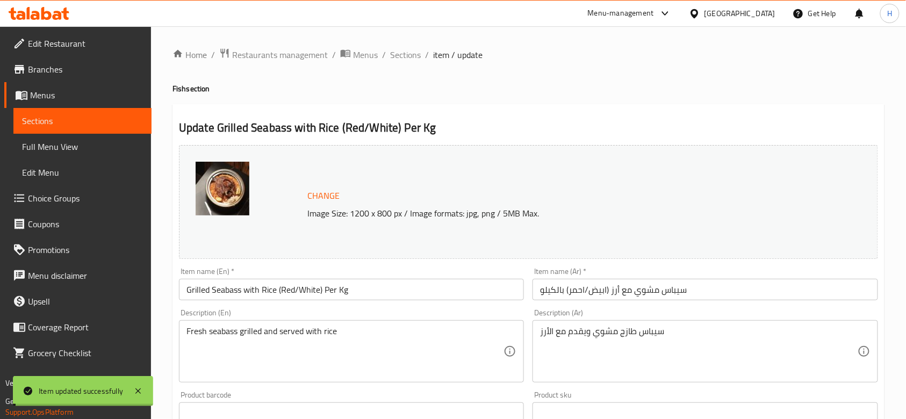
scroll to position [143, 0]
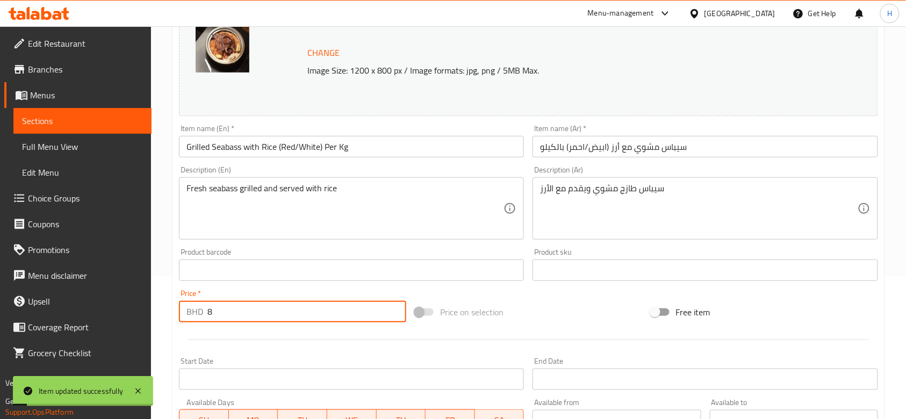
drag, startPoint x: 220, startPoint y: 309, endPoint x: 130, endPoint y: 322, distance: 91.2
click at [130, 322] on div "Edit Restaurant Branches Menus Sections Full Menu View Edit Menu Choice Groups …" at bounding box center [453, 401] width 906 height 1037
type input "0"
drag, startPoint x: 518, startPoint y: 327, endPoint x: 513, endPoint y: 329, distance: 5.6
click at [518, 328] on div at bounding box center [529, 340] width 708 height 26
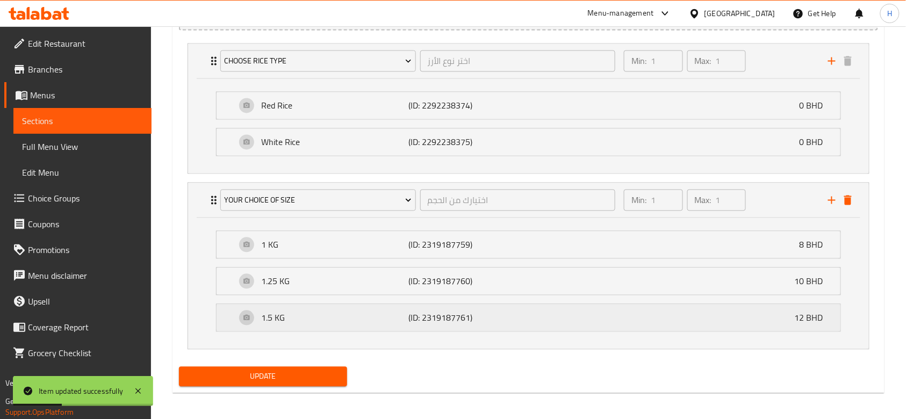
scroll to position [643, 0]
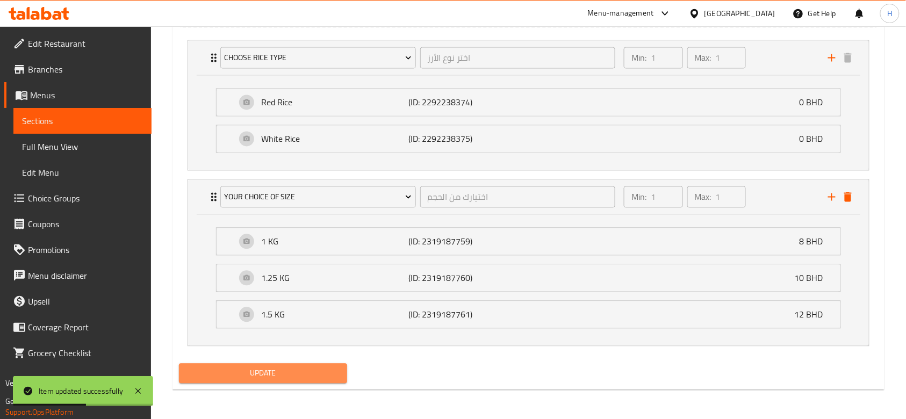
click at [335, 373] on span "Update" at bounding box center [262, 373] width 151 height 13
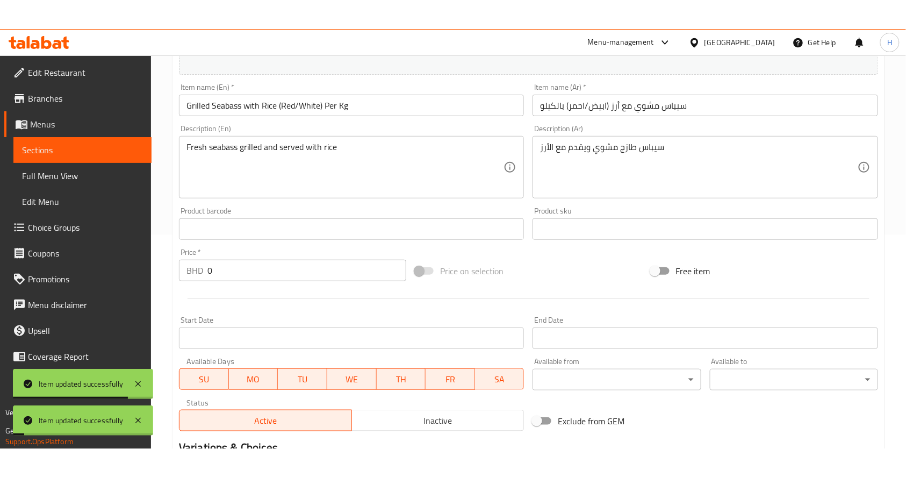
scroll to position [0, 0]
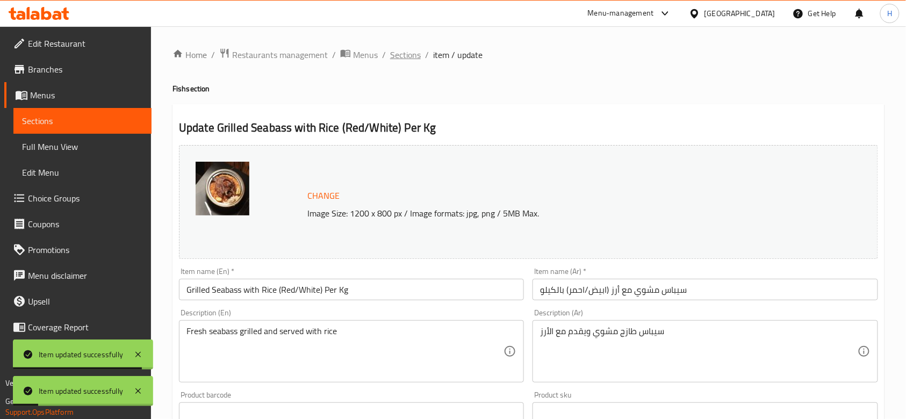
click at [396, 56] on span "Sections" at bounding box center [405, 54] width 31 height 13
